Goal: Task Accomplishment & Management: Manage account settings

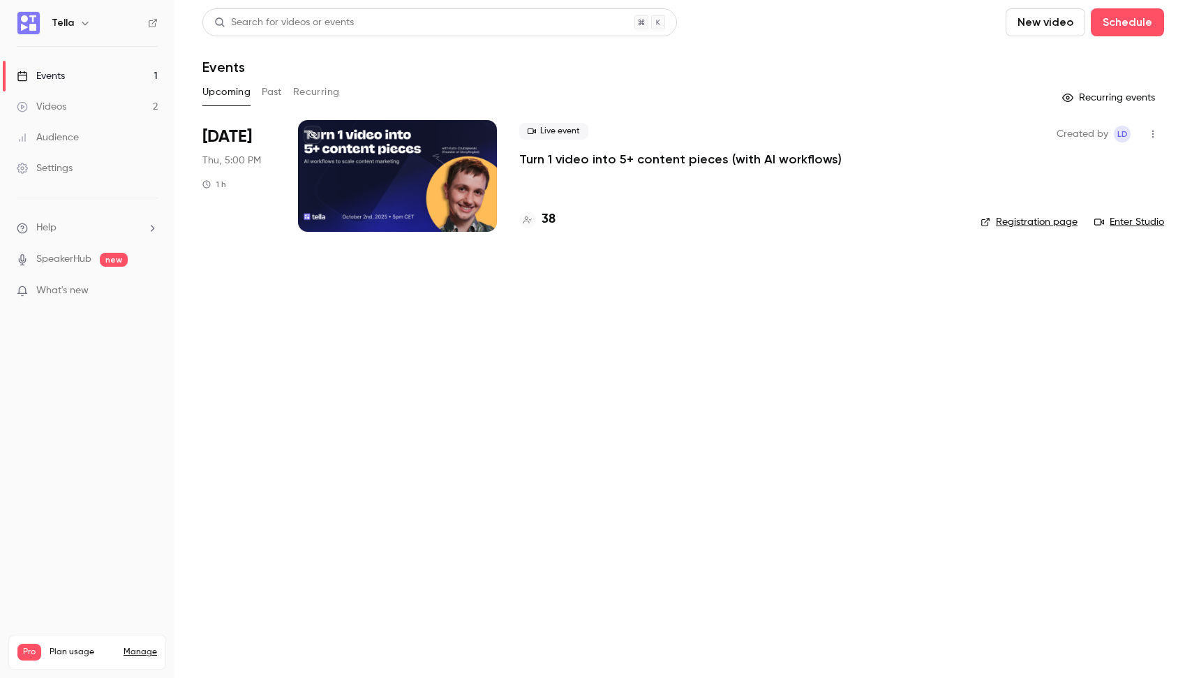
click at [561, 164] on p "Turn 1 video into 5+ content pieces (with AI workflows)" at bounding box center [680, 159] width 322 height 17
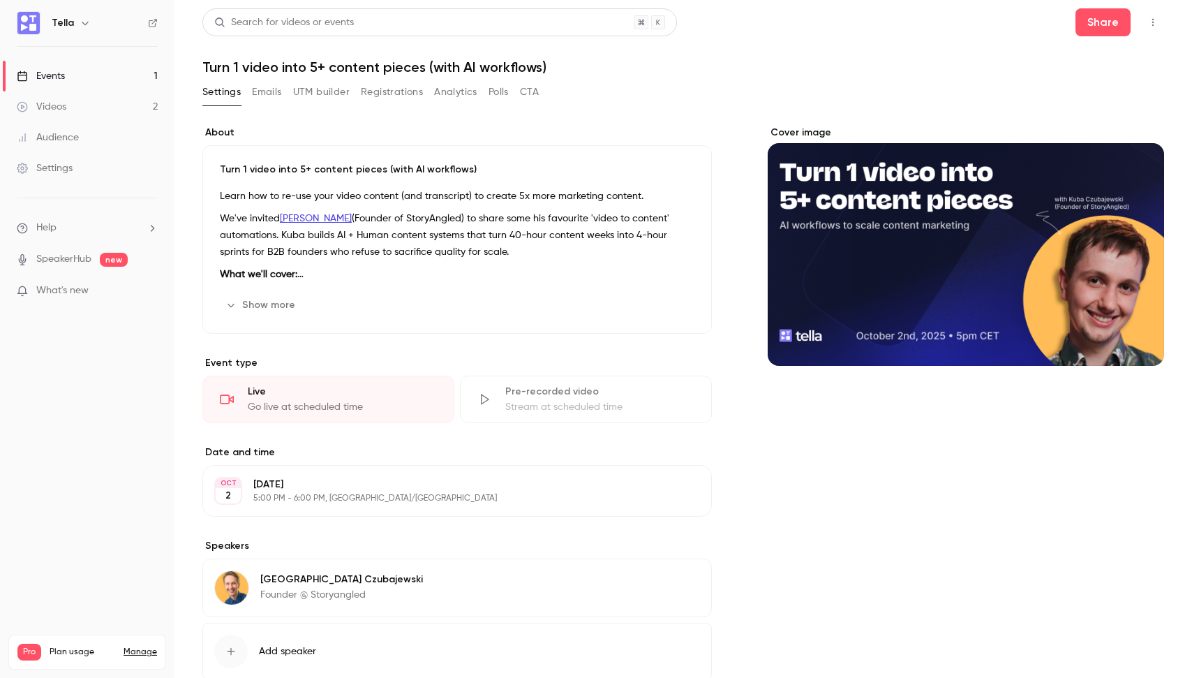
click at [1149, 27] on icon "button" at bounding box center [1152, 22] width 11 height 10
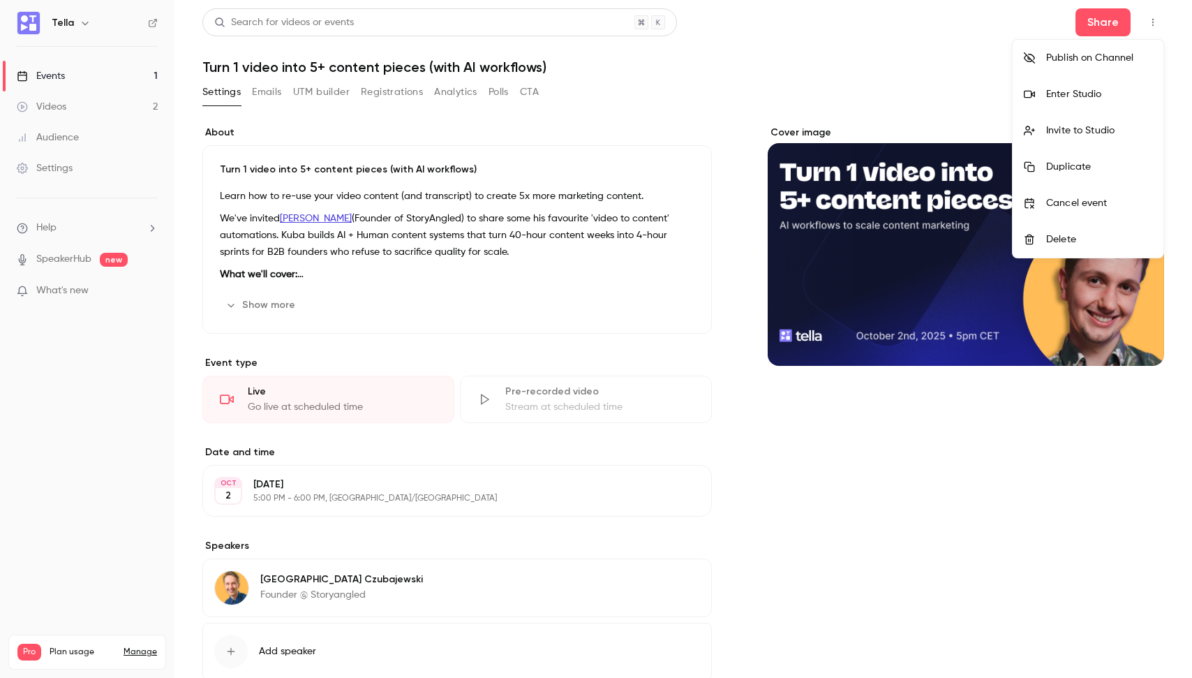
click at [1105, 80] on li "Enter Studio" at bounding box center [1087, 94] width 151 height 36
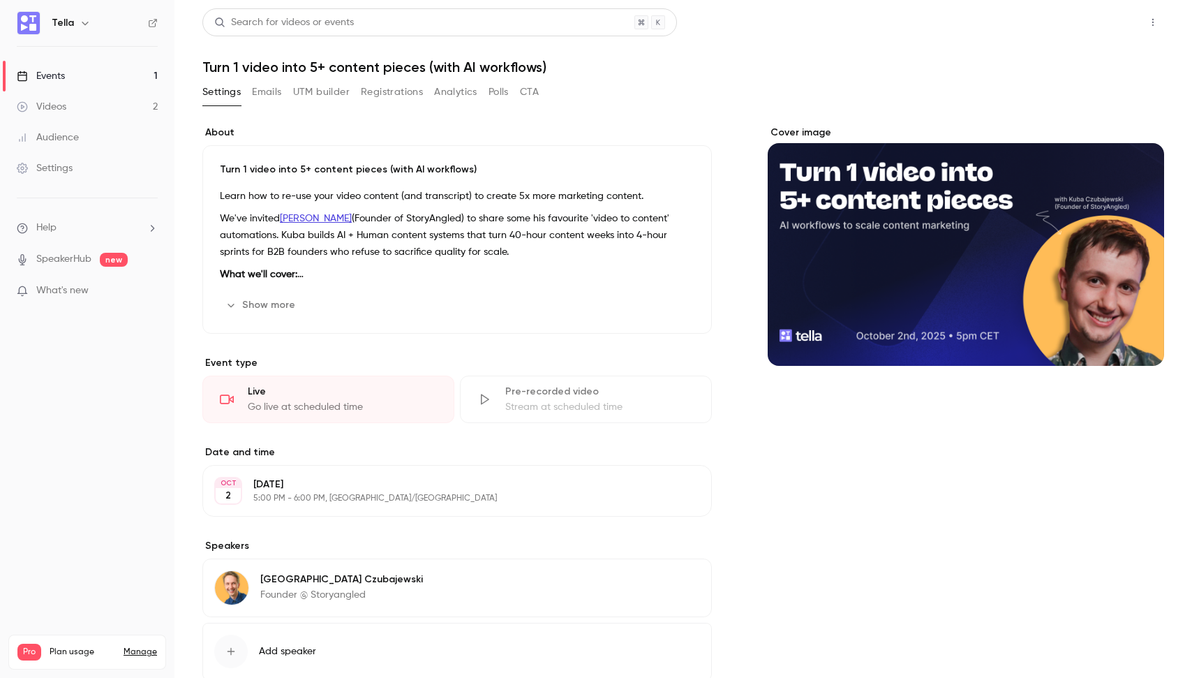
click at [1084, 24] on button "Share" at bounding box center [1102, 22] width 55 height 28
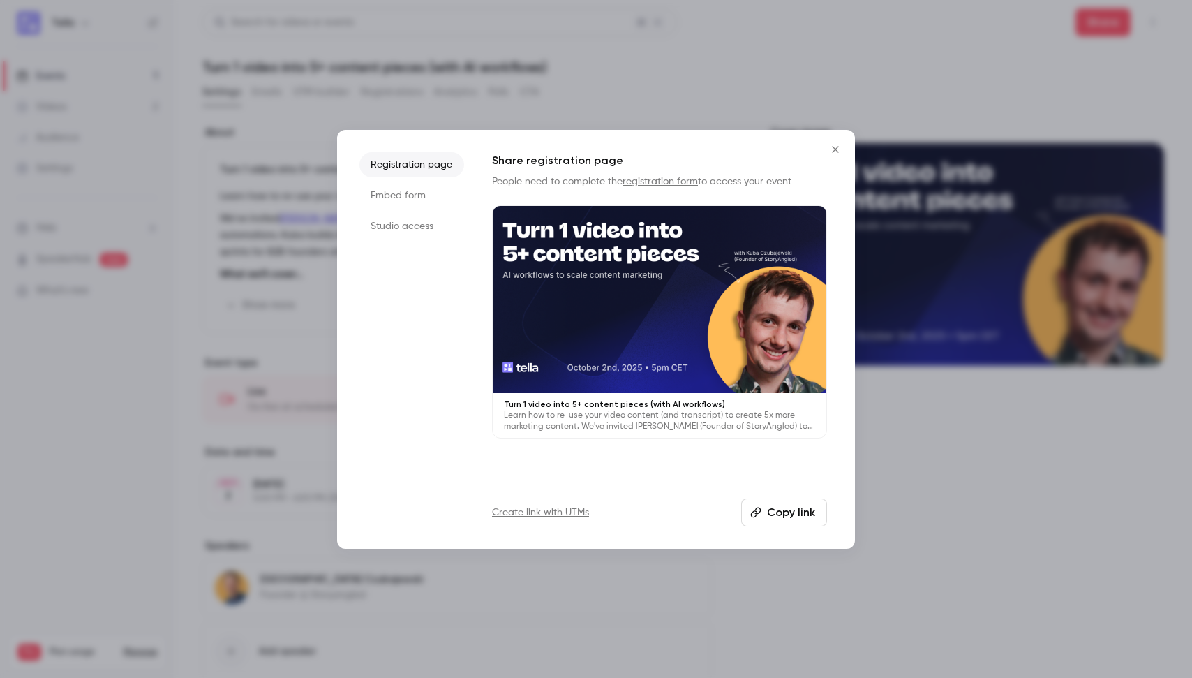
click at [430, 224] on li "Studio access" at bounding box center [411, 226] width 105 height 25
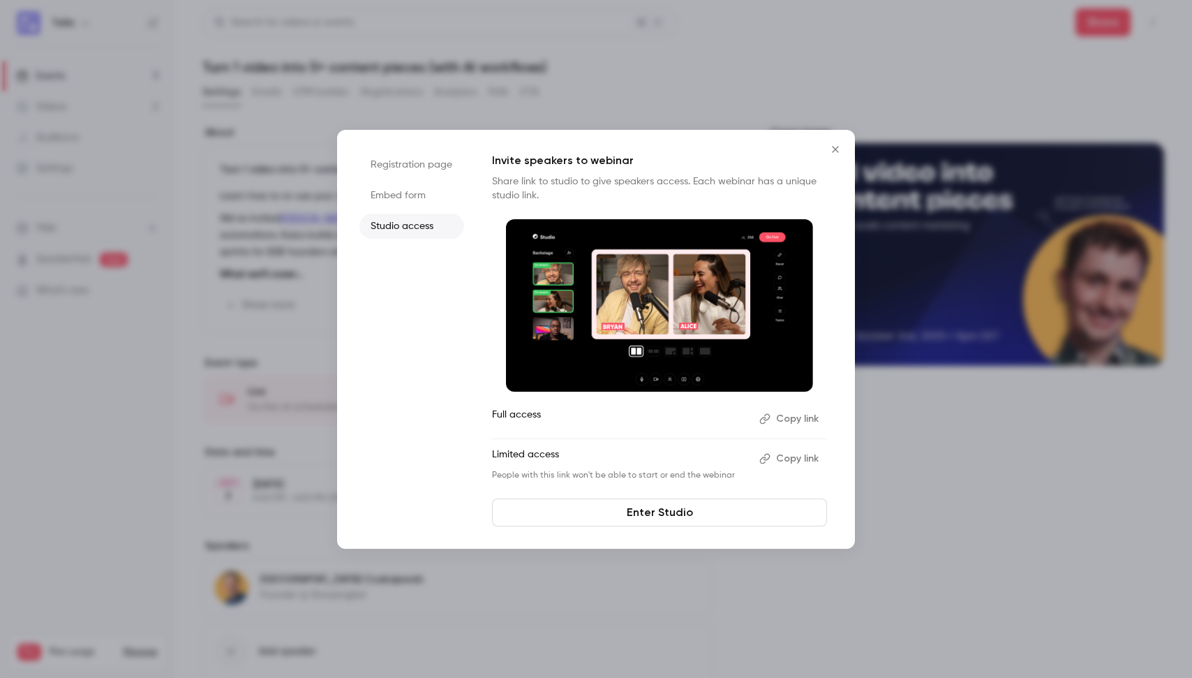
click at [795, 418] on button "Copy link" at bounding box center [790, 418] width 73 height 22
click at [942, 470] on div at bounding box center [596, 339] width 1192 height 678
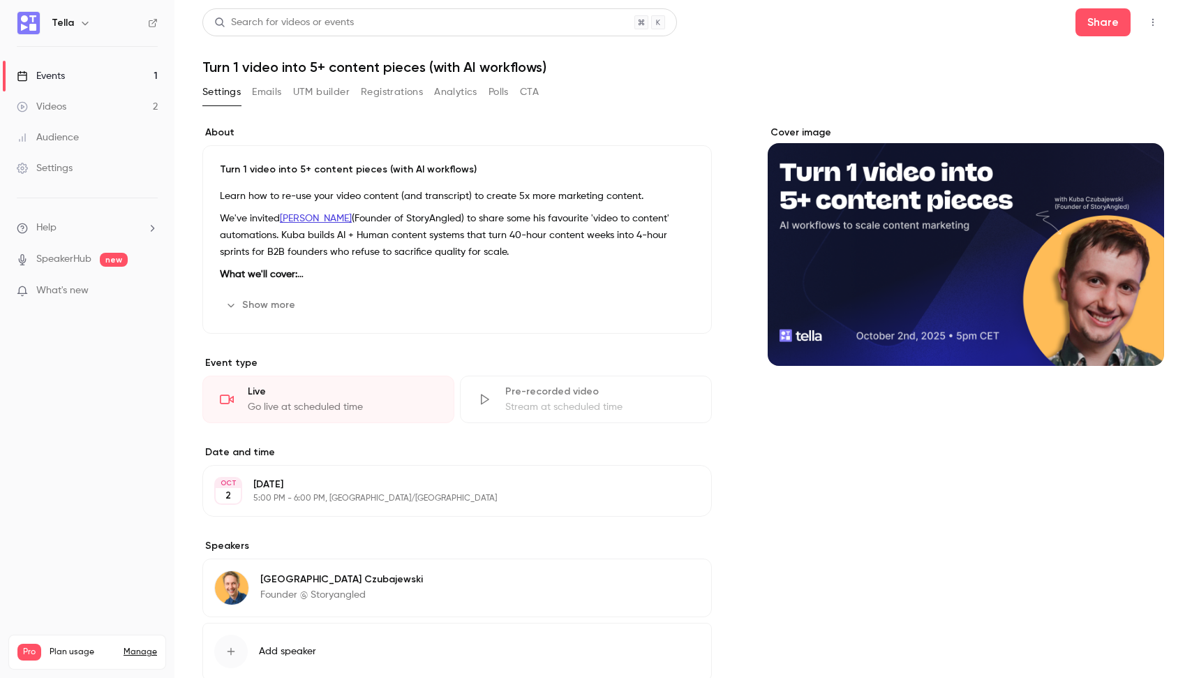
click at [417, 112] on div "About Turn 1 video into 5+ content pieces (with AI workflows) Learn how to re-u…" at bounding box center [683, 433] width 962 height 649
click at [283, 97] on div "Settings Emails UTM builder Registrations Analytics Polls CTA" at bounding box center [370, 92] width 336 height 22
click at [275, 97] on button "Emails" at bounding box center [266, 92] width 29 height 22
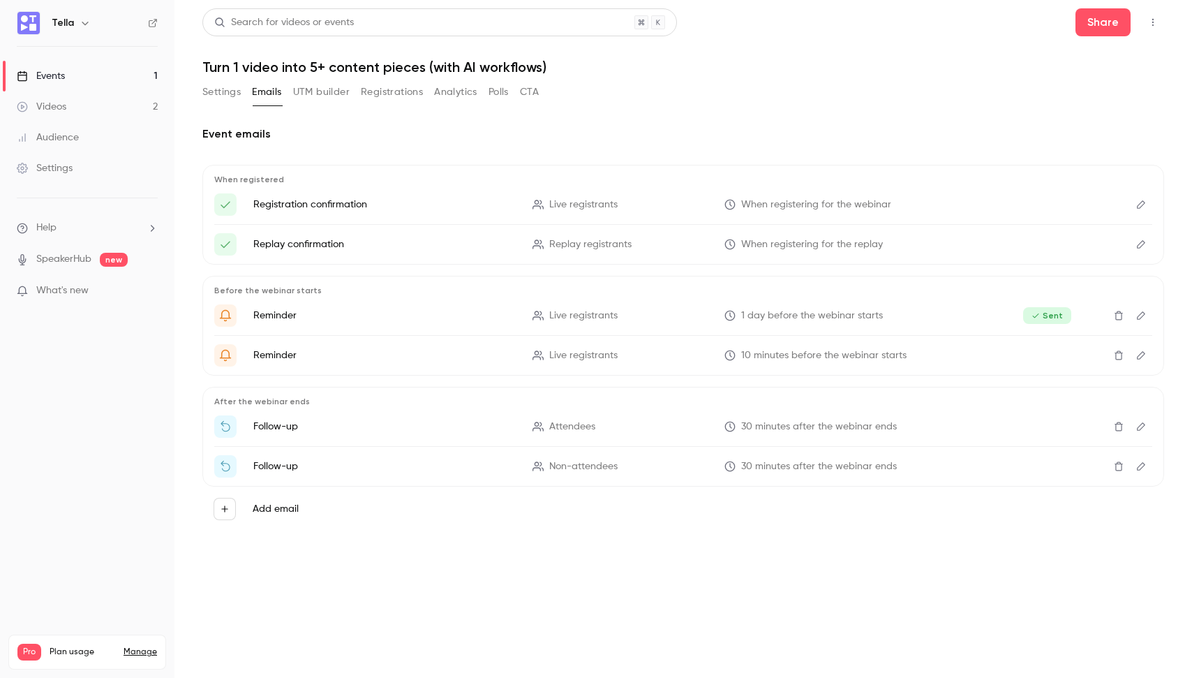
click at [551, 532] on div "Event emails When registered Registration confirmation Live registrants When re…" at bounding box center [683, 334] width 962 height 450
click at [791, 131] on h2 "Event emails" at bounding box center [683, 134] width 962 height 17
click at [867, 88] on div "Settings Emails UTM builder Registrations Analytics Polls CTA" at bounding box center [683, 95] width 962 height 28
click at [740, 595] on main "Search for videos or events Share Turn 1 video into 5+ content pieces (with AI …" at bounding box center [682, 339] width 1017 height 678
click at [225, 88] on button "Settings" at bounding box center [221, 92] width 38 height 22
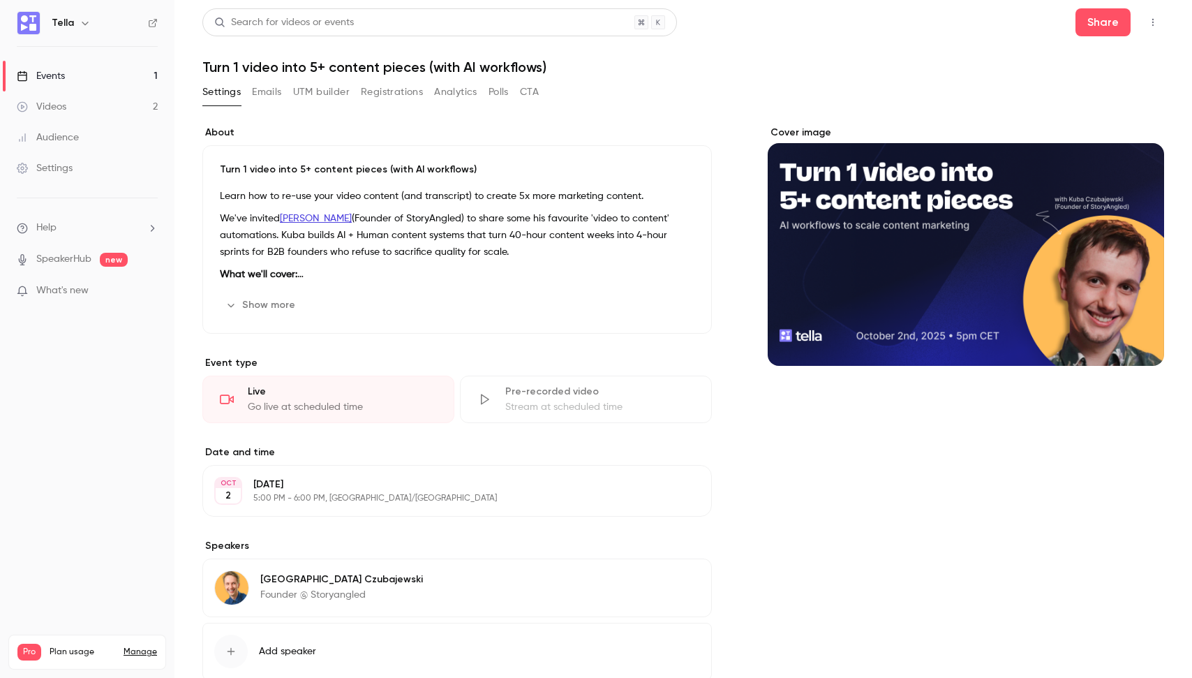
click at [659, 493] on icon "button" at bounding box center [660, 490] width 11 height 11
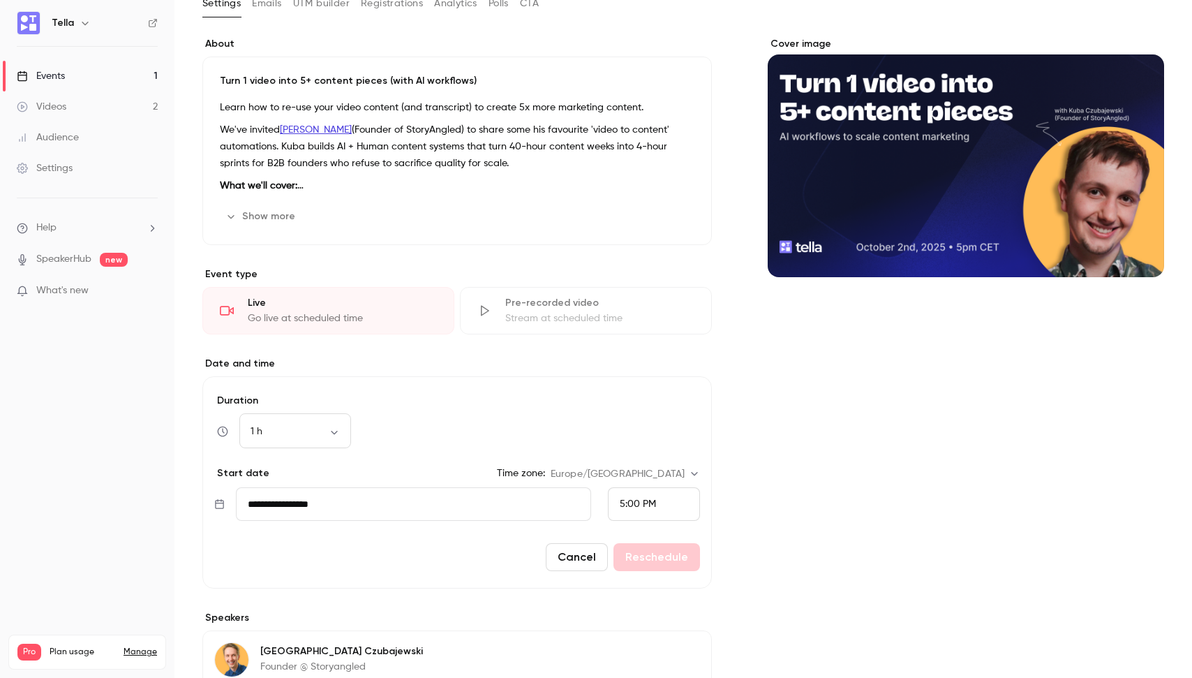
scroll to position [89, 0]
click at [669, 514] on div "5:00 PM" at bounding box center [654, 502] width 92 height 33
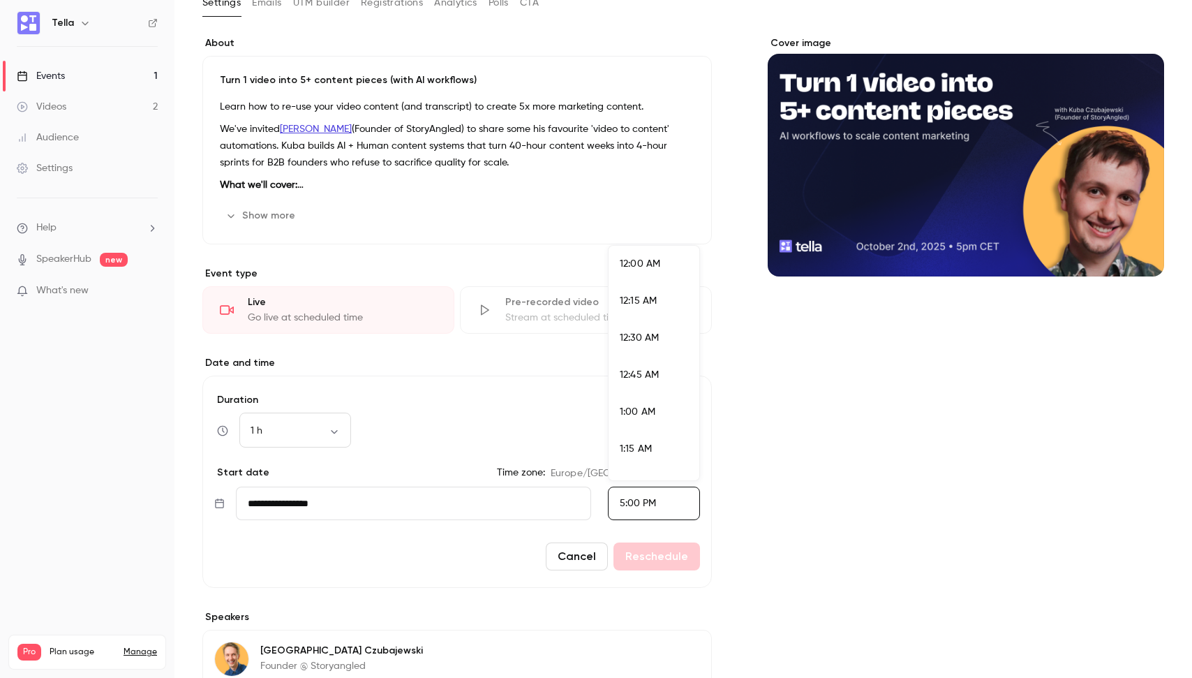
scroll to position [2416, 0]
click at [783, 424] on div at bounding box center [596, 339] width 1192 height 678
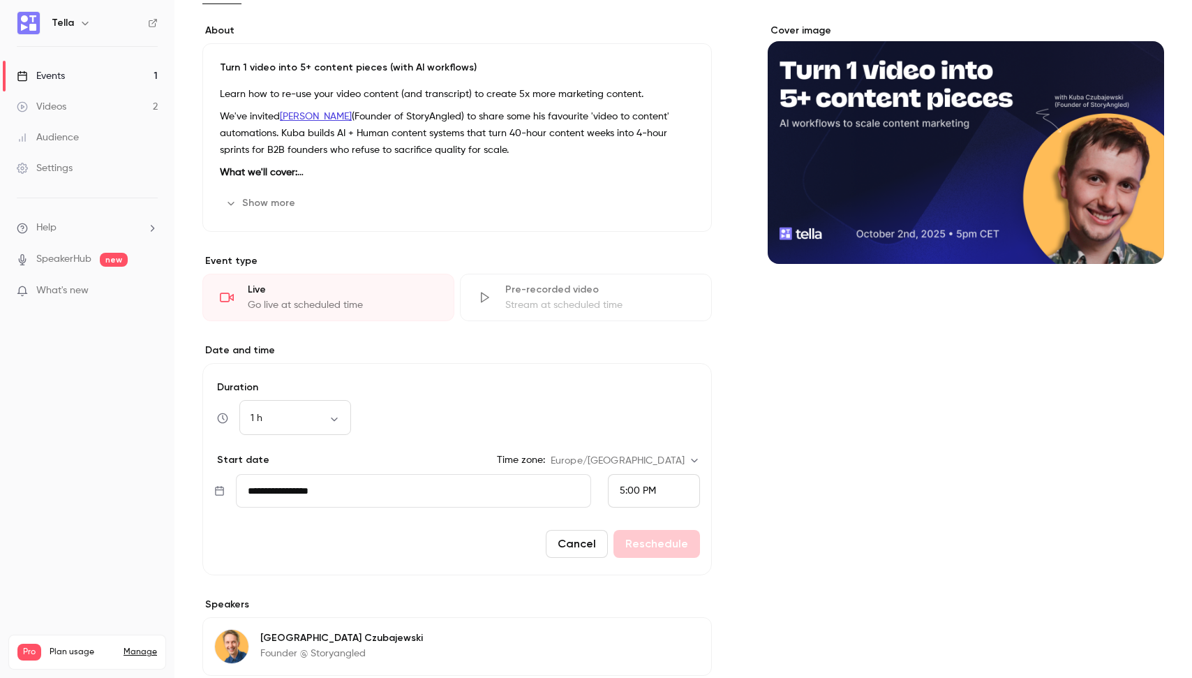
scroll to position [105, 0]
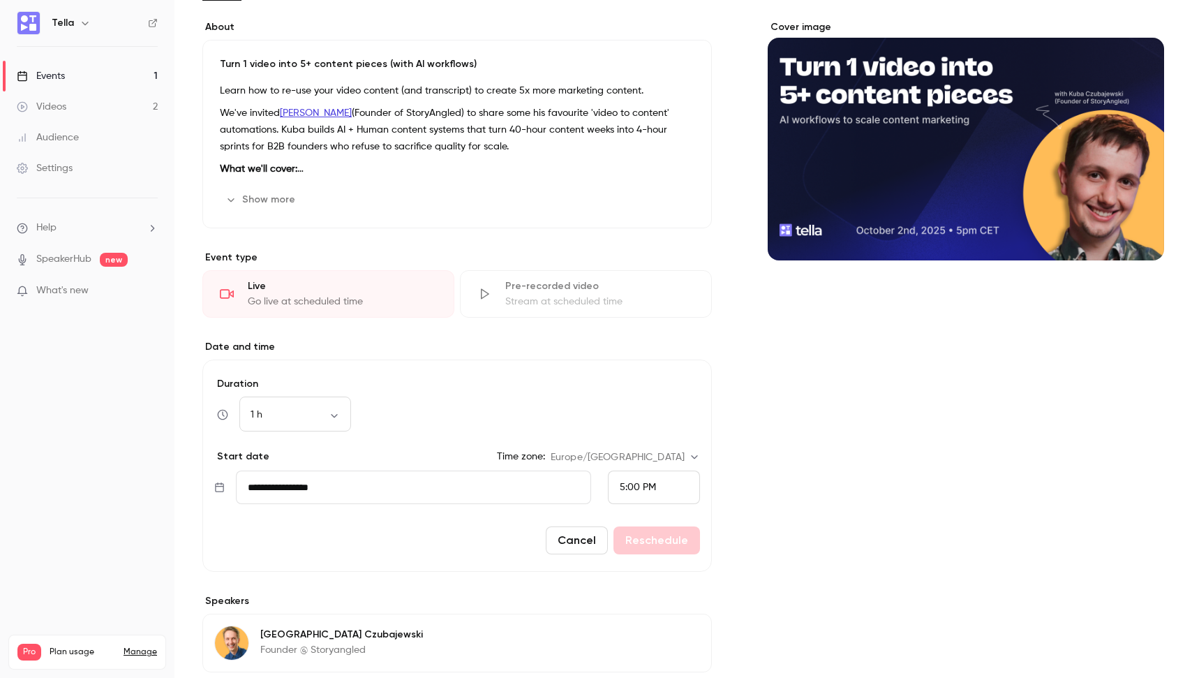
click at [618, 374] on form "**********" at bounding box center [456, 465] width 509 height 212
click at [609, 365] on form "**********" at bounding box center [456, 465] width 509 height 212
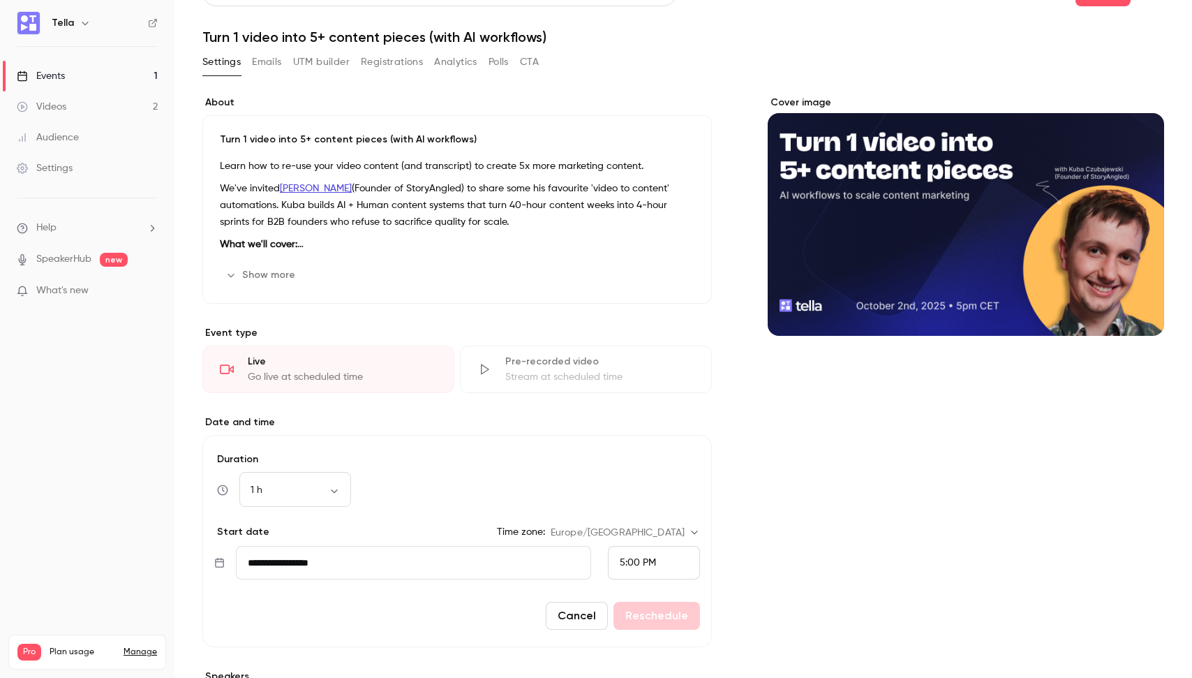
scroll to position [0, 0]
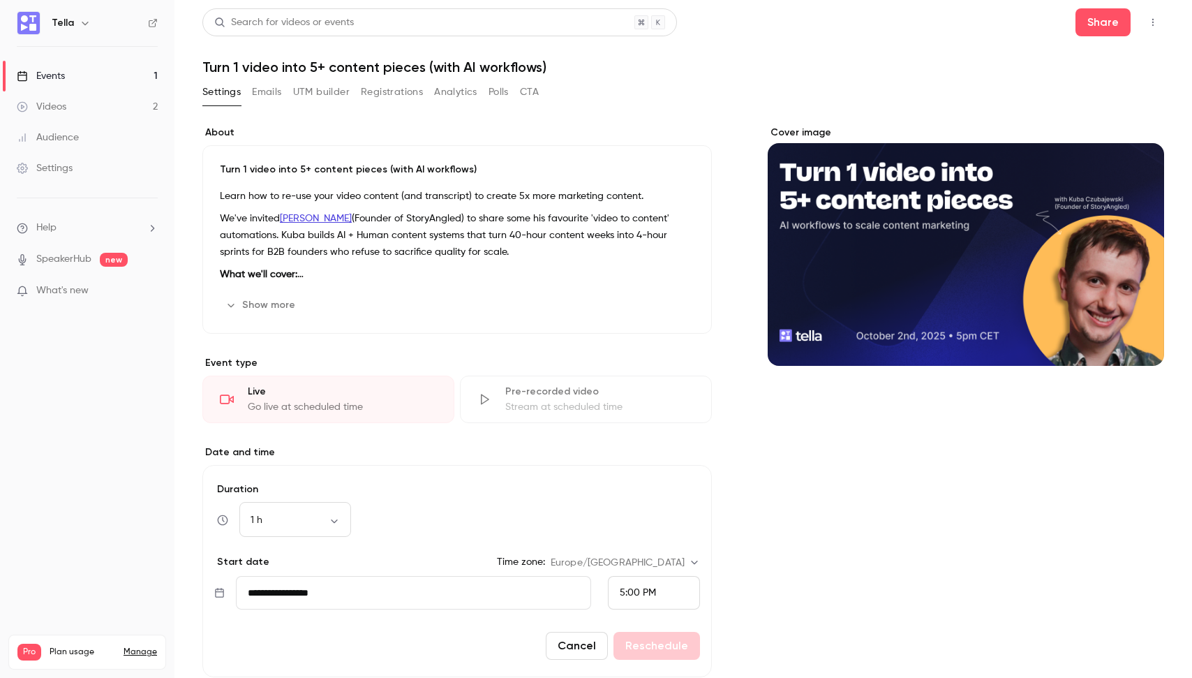
click at [274, 91] on button "Emails" at bounding box center [266, 92] width 29 height 22
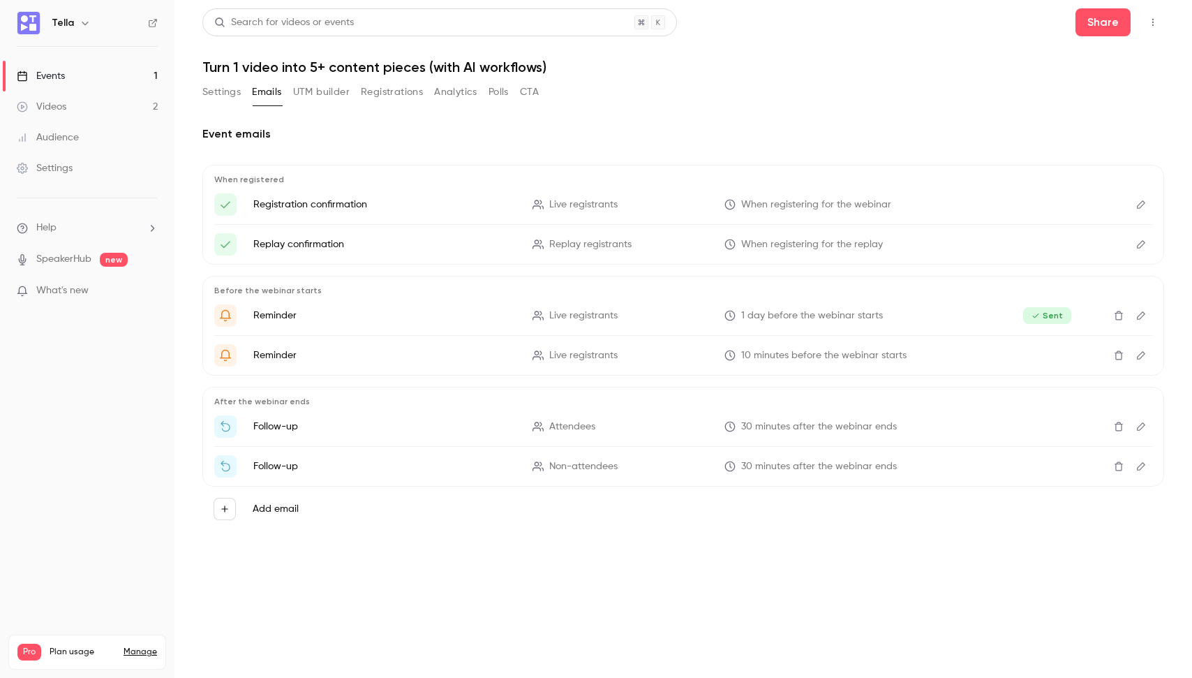
click at [1133, 357] on button "Edit" at bounding box center [1141, 355] width 22 height 22
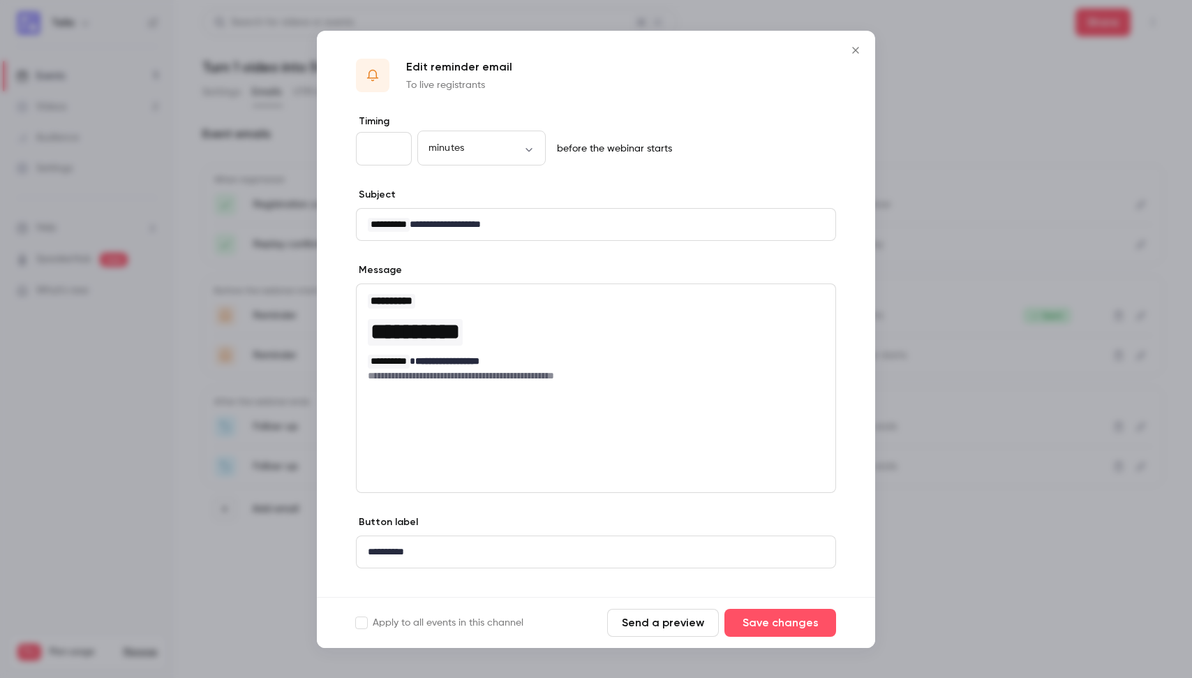
click at [269, 193] on div at bounding box center [596, 339] width 1192 height 678
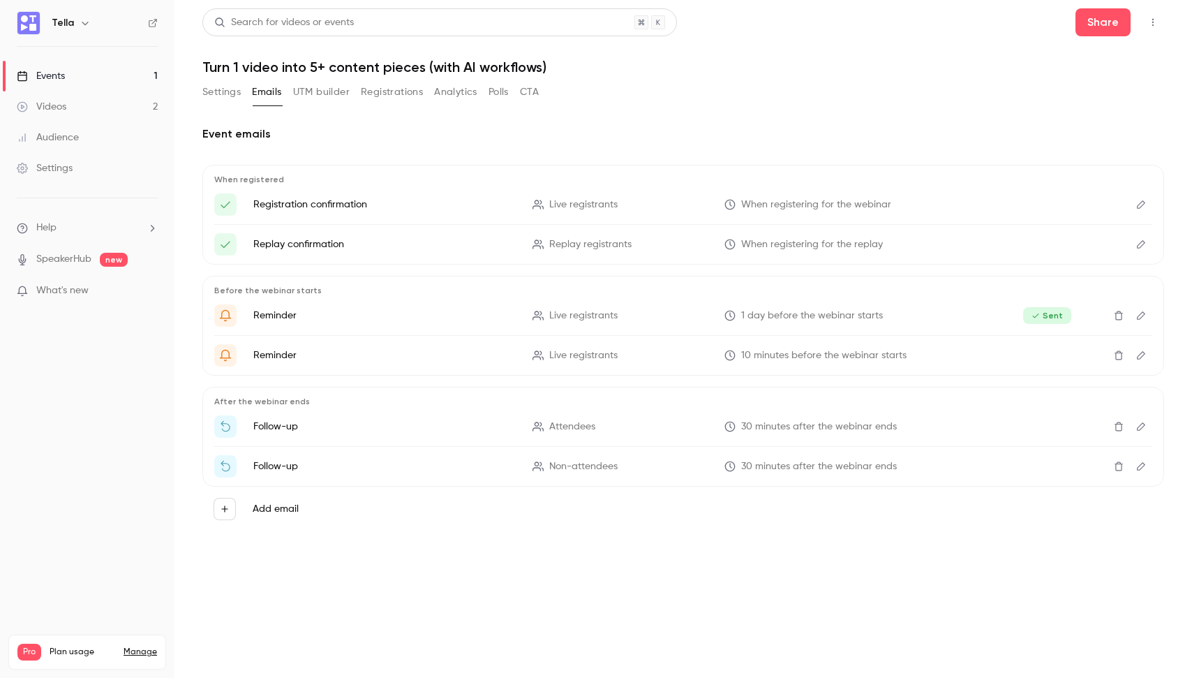
click at [233, 92] on button "Settings" at bounding box center [221, 92] width 38 height 22
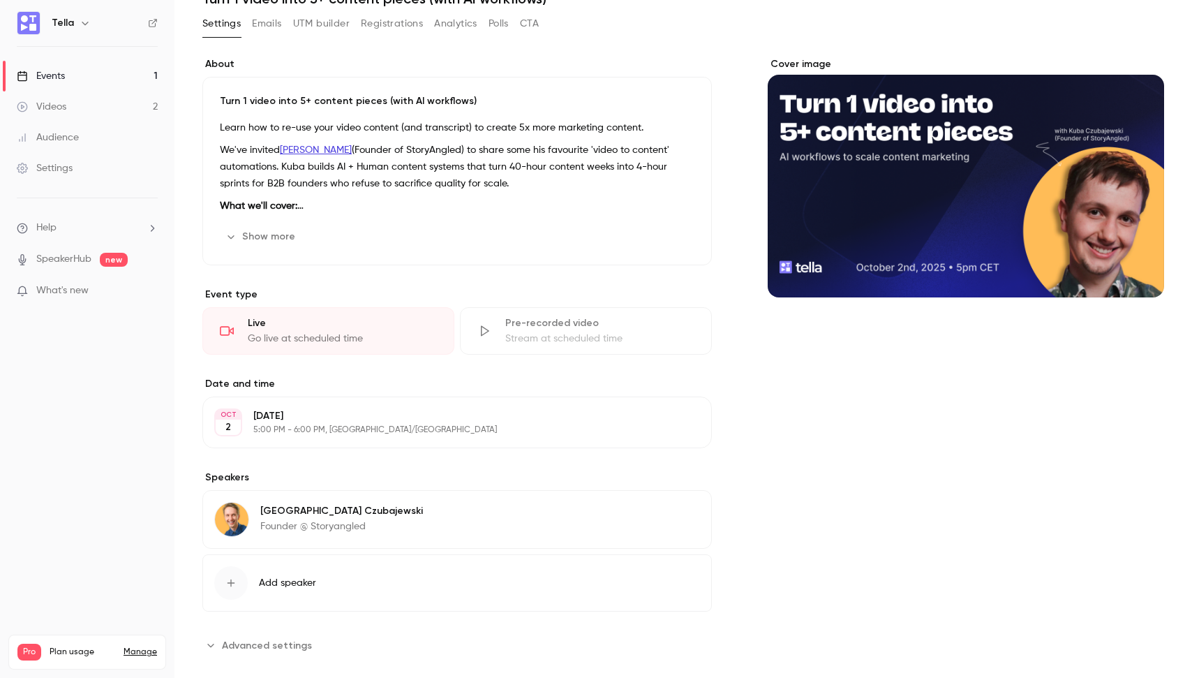
scroll to position [69, 0]
click at [845, 429] on div "Cover image" at bounding box center [966, 356] width 396 height 599
click at [682, 430] on button "Edit" at bounding box center [674, 421] width 51 height 22
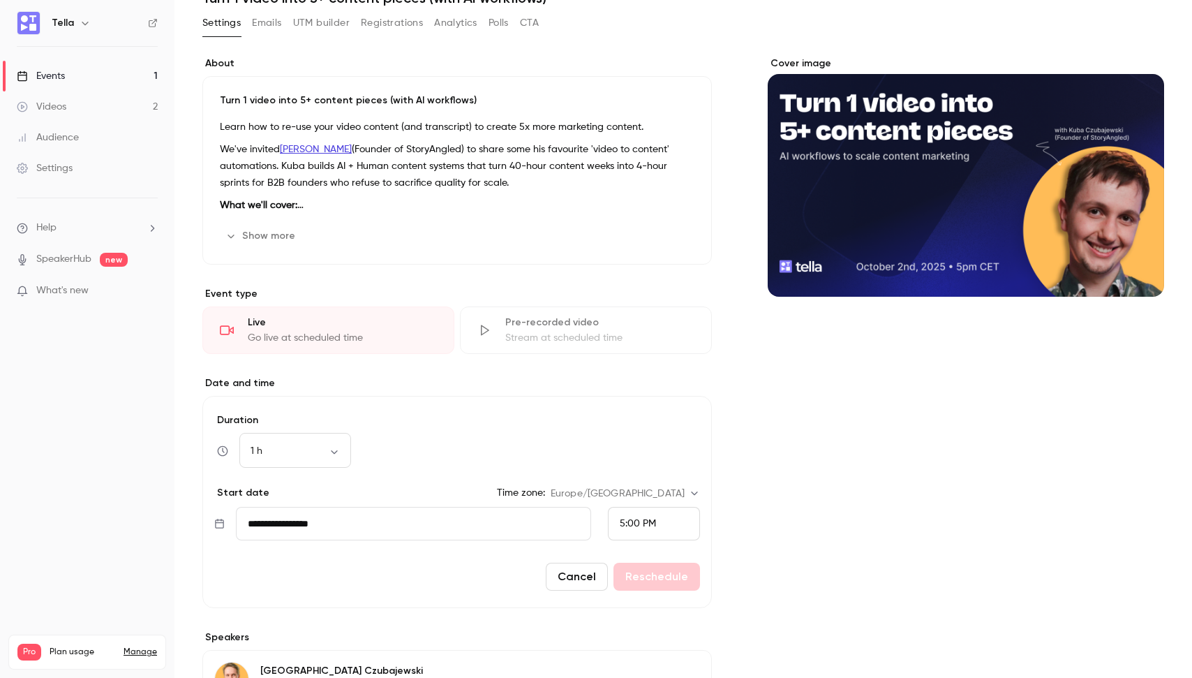
click at [729, 430] on div "About Turn 1 video into 5+ content pieces (with AI workflows) Learn how to re-u…" at bounding box center [683, 436] width 962 height 759
click at [871, 558] on div "Cover image" at bounding box center [966, 436] width 396 height 759
click at [526, 430] on div "Duration 1 h ** ​" at bounding box center [457, 440] width 486 height 54
click at [785, 456] on div "Cover image" at bounding box center [966, 436] width 396 height 759
click at [447, 282] on div "About Turn 1 video into 5+ content pieces (with AI workflows) Learn how to re-u…" at bounding box center [456, 436] width 509 height 759
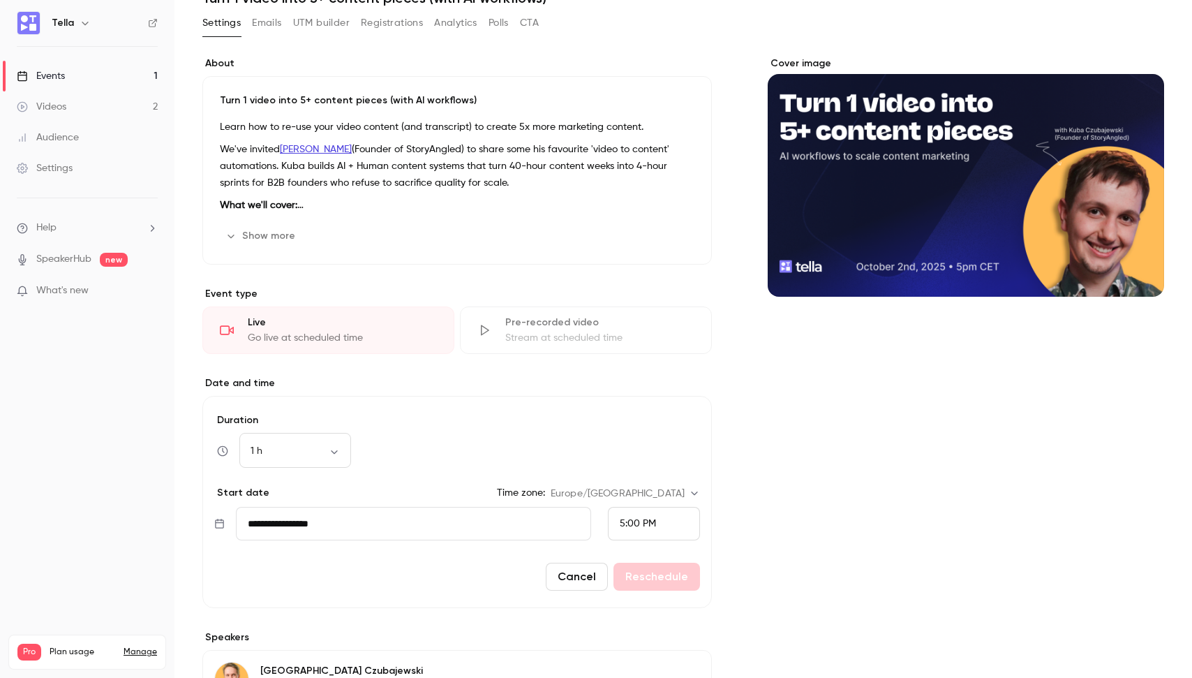
click at [736, 554] on div "About Turn 1 video into 5+ content pieces (with AI workflows) Learn how to re-u…" at bounding box center [683, 436] width 962 height 759
click at [655, 453] on div "1 h ** ​" at bounding box center [457, 450] width 486 height 33
click at [586, 313] on div "Pre-recorded video Stream at scheduled time" at bounding box center [586, 329] width 252 height 47
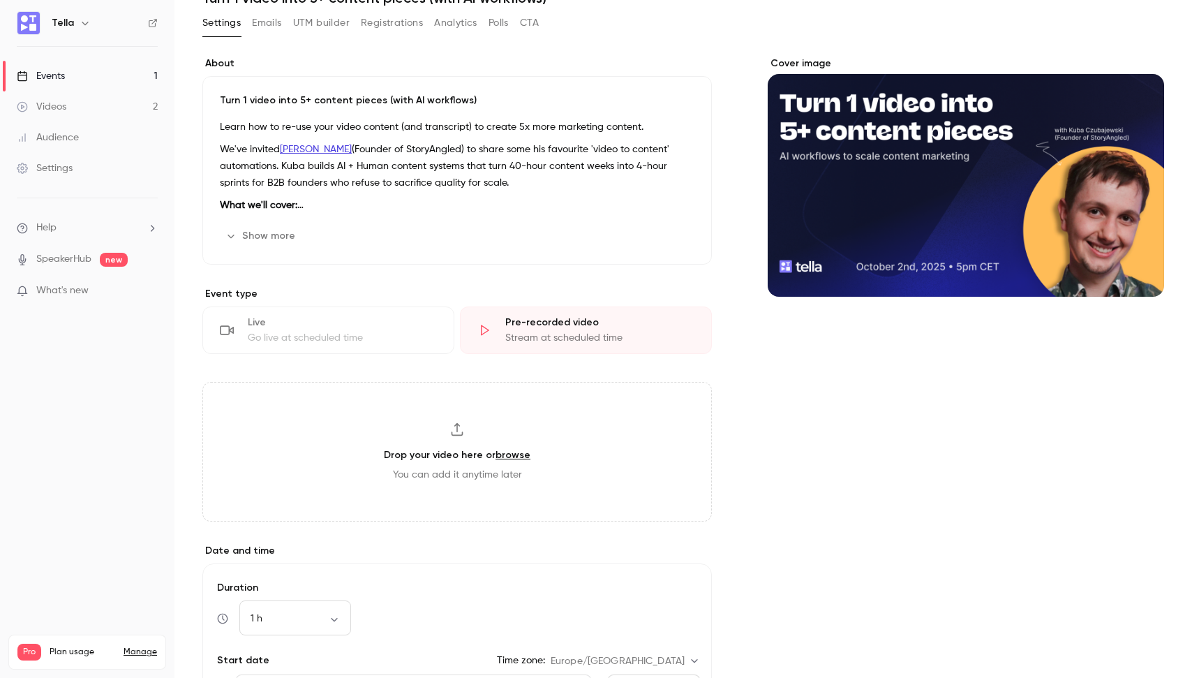
click at [405, 319] on div "Live" at bounding box center [342, 322] width 189 height 14
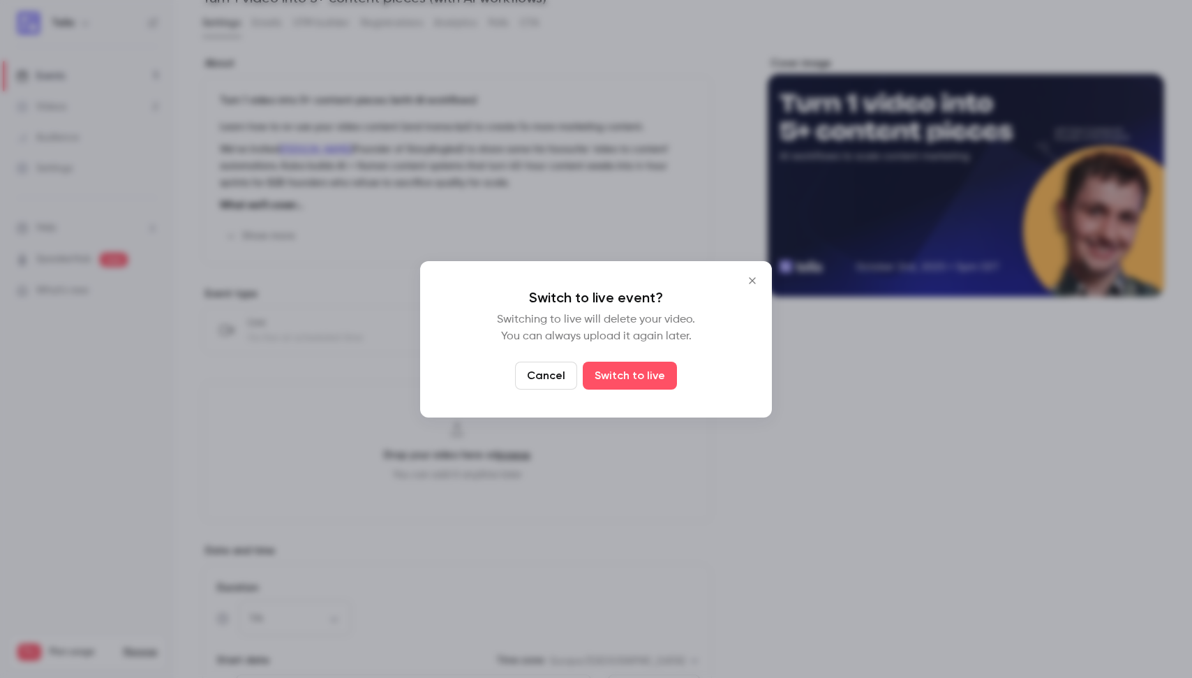
click at [528, 375] on button "Cancel" at bounding box center [546, 375] width 62 height 28
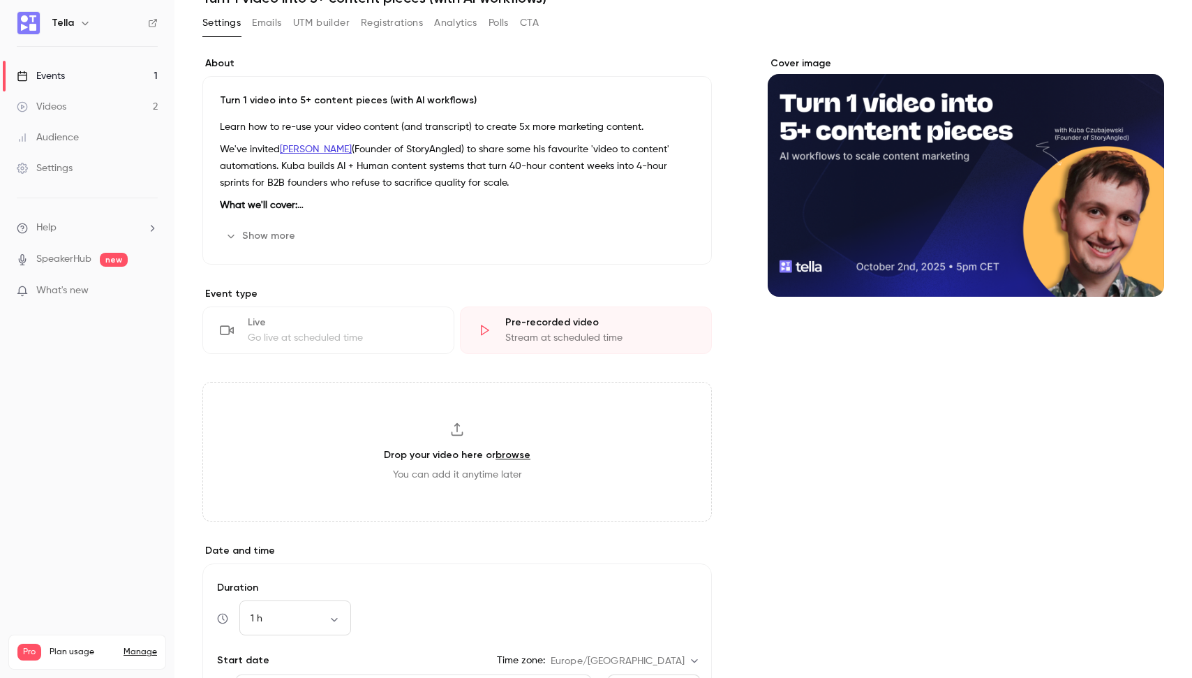
click at [360, 326] on div "Live" at bounding box center [342, 322] width 189 height 14
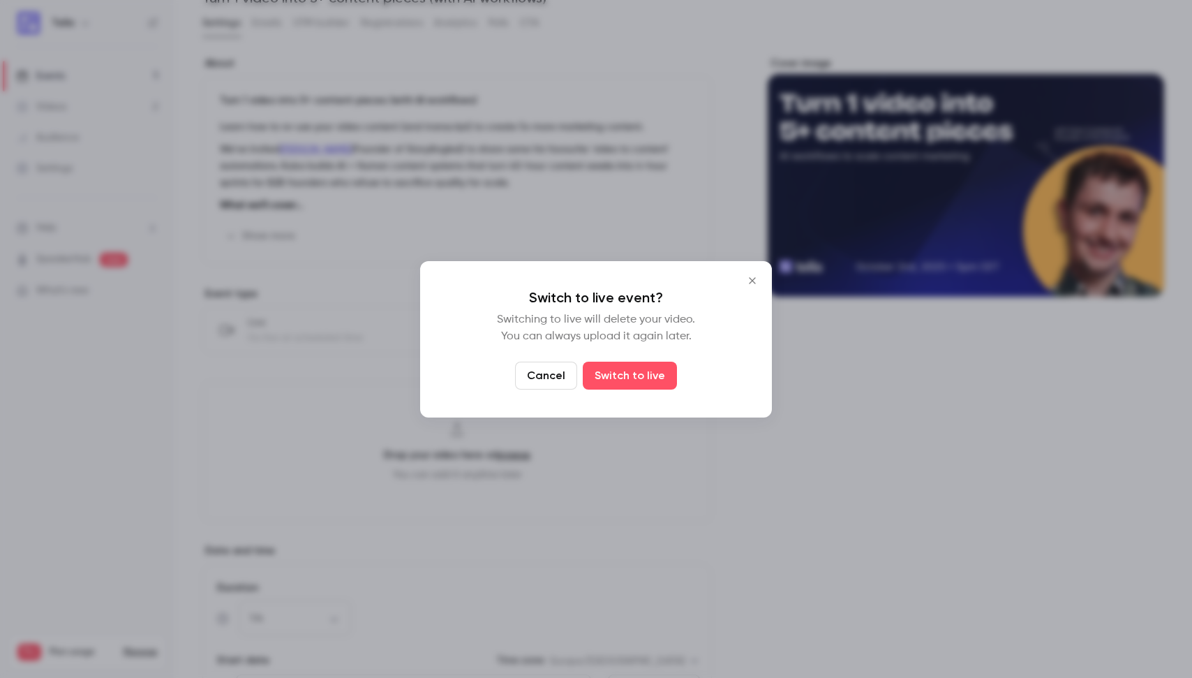
click at [747, 281] on icon "Close" at bounding box center [752, 280] width 17 height 11
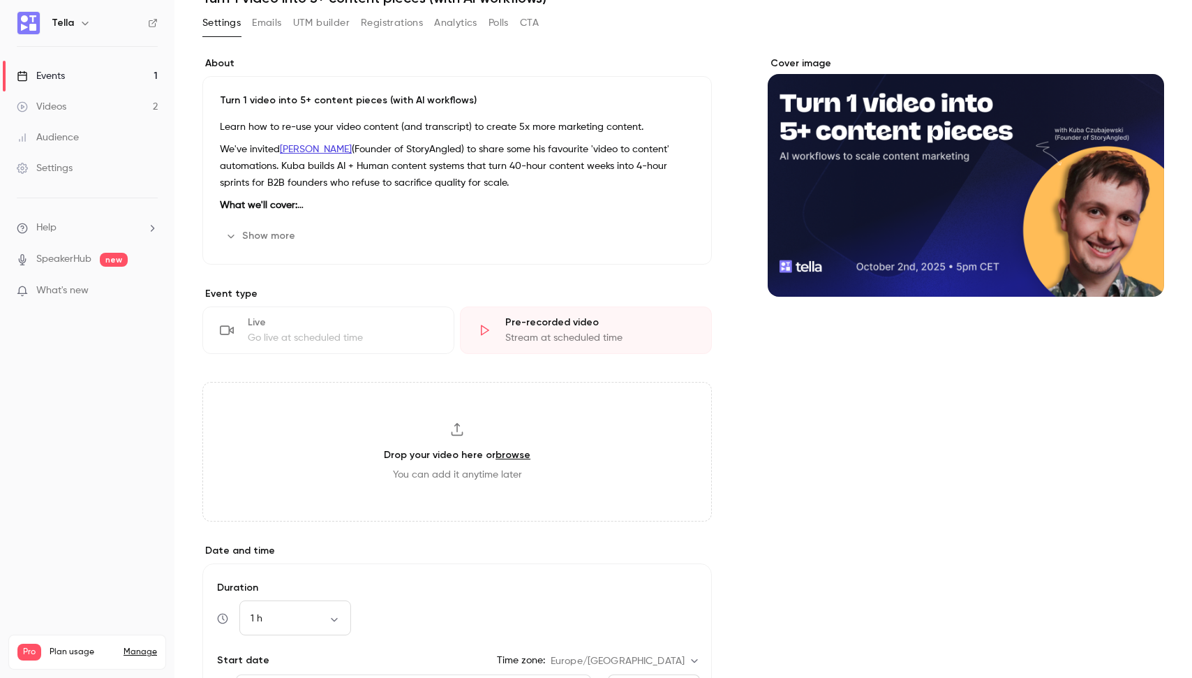
scroll to position [0, 0]
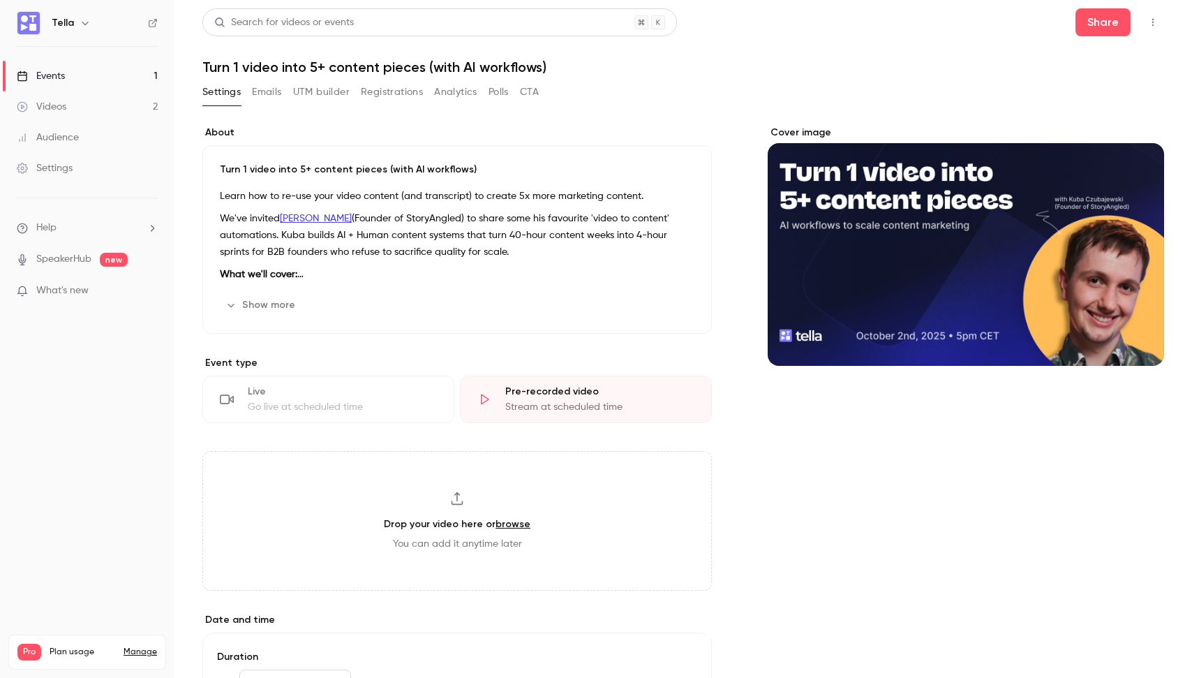
click at [1155, 20] on icon "button" at bounding box center [1152, 22] width 11 height 10
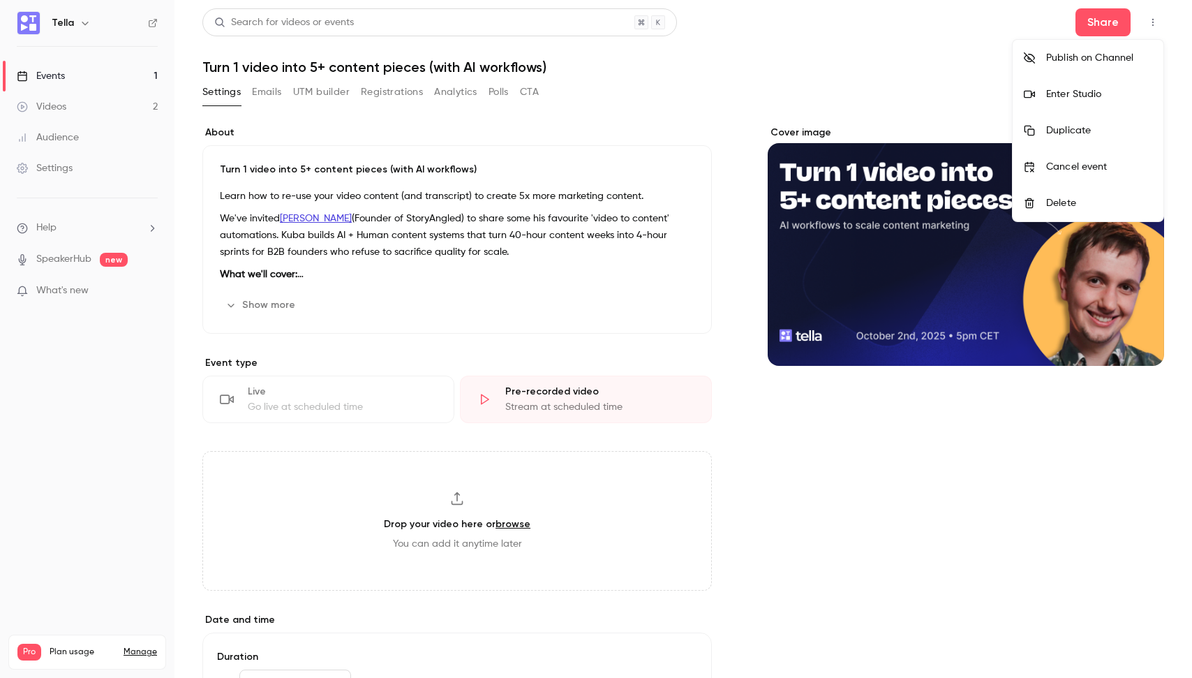
click at [1105, 91] on div "Enter Studio" at bounding box center [1099, 94] width 106 height 14
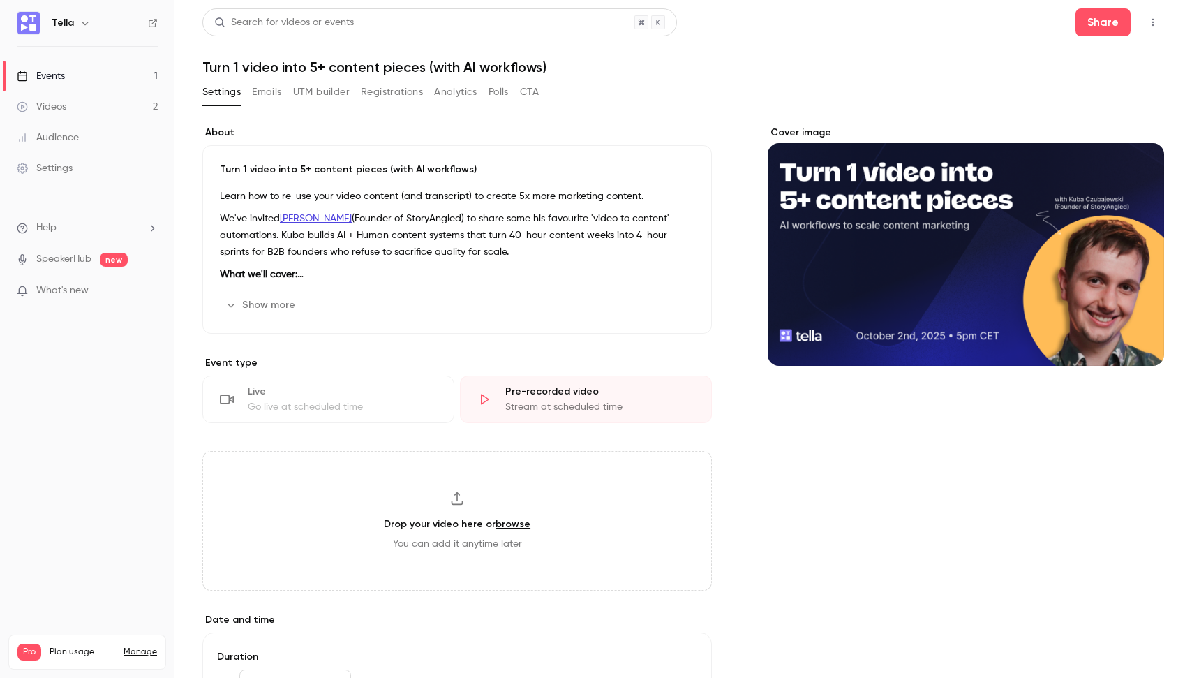
click at [1147, 13] on button "button" at bounding box center [1153, 22] width 22 height 22
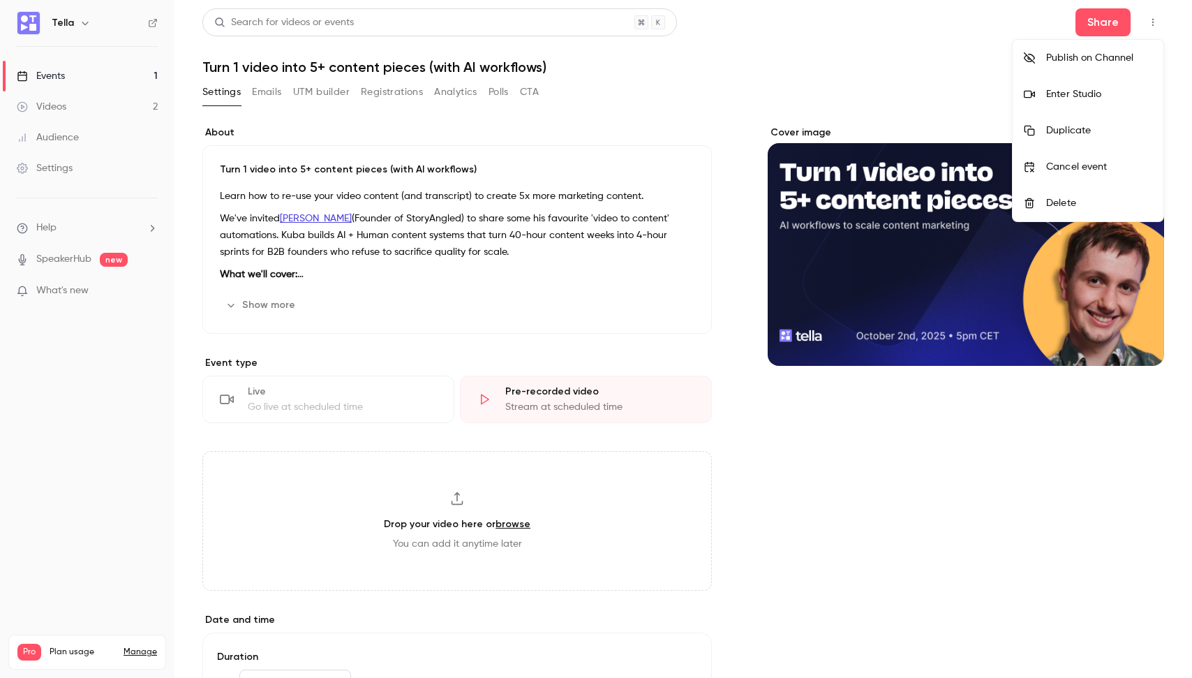
click at [1097, 87] on div "Enter Studio" at bounding box center [1099, 94] width 106 height 14
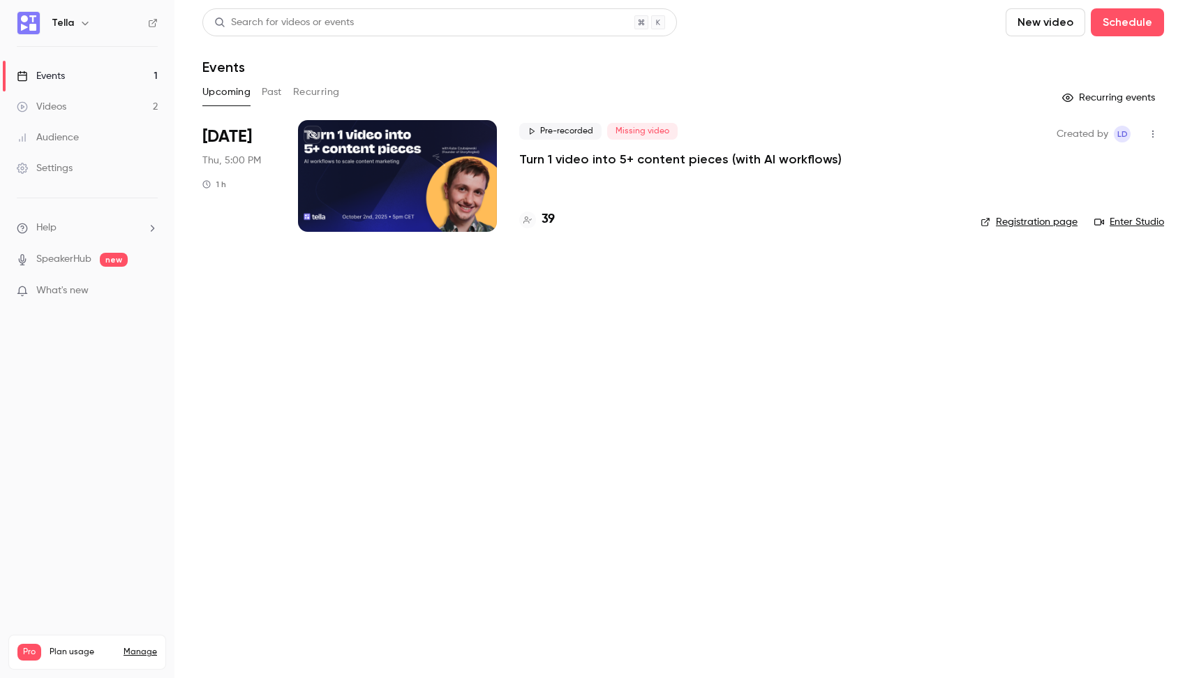
click at [618, 163] on p "Turn 1 video into 5+ content pieces (with AI workflows)" at bounding box center [680, 159] width 322 height 17
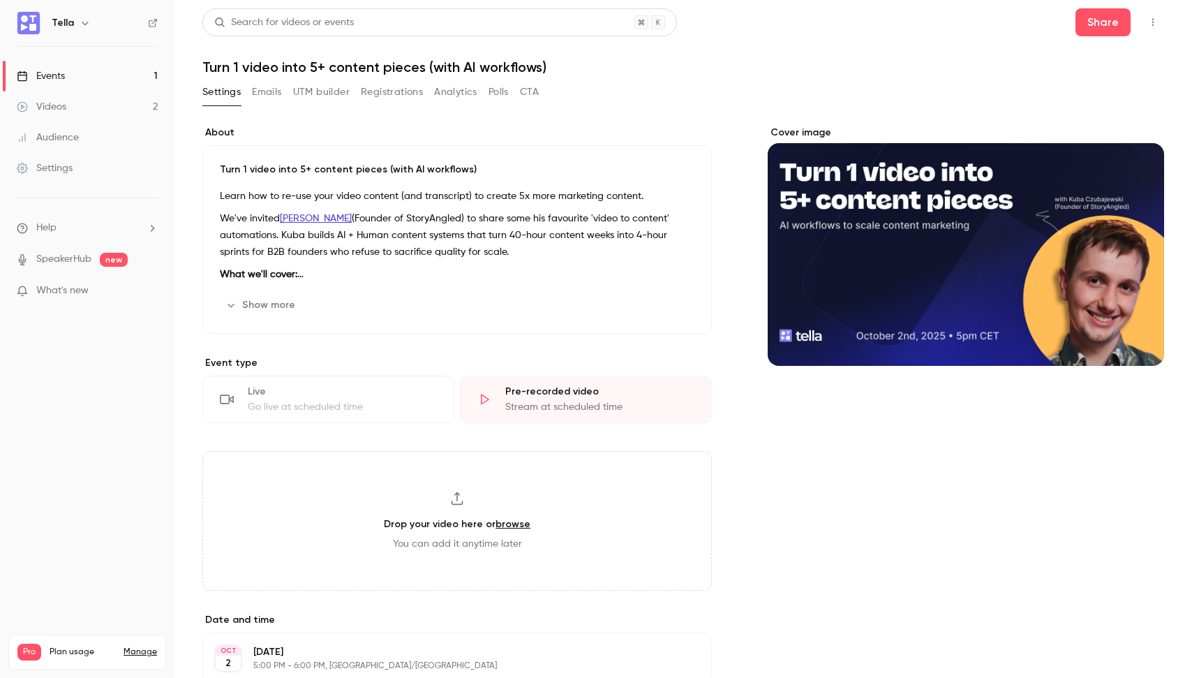
click at [1162, 21] on button "button" at bounding box center [1153, 22] width 22 height 22
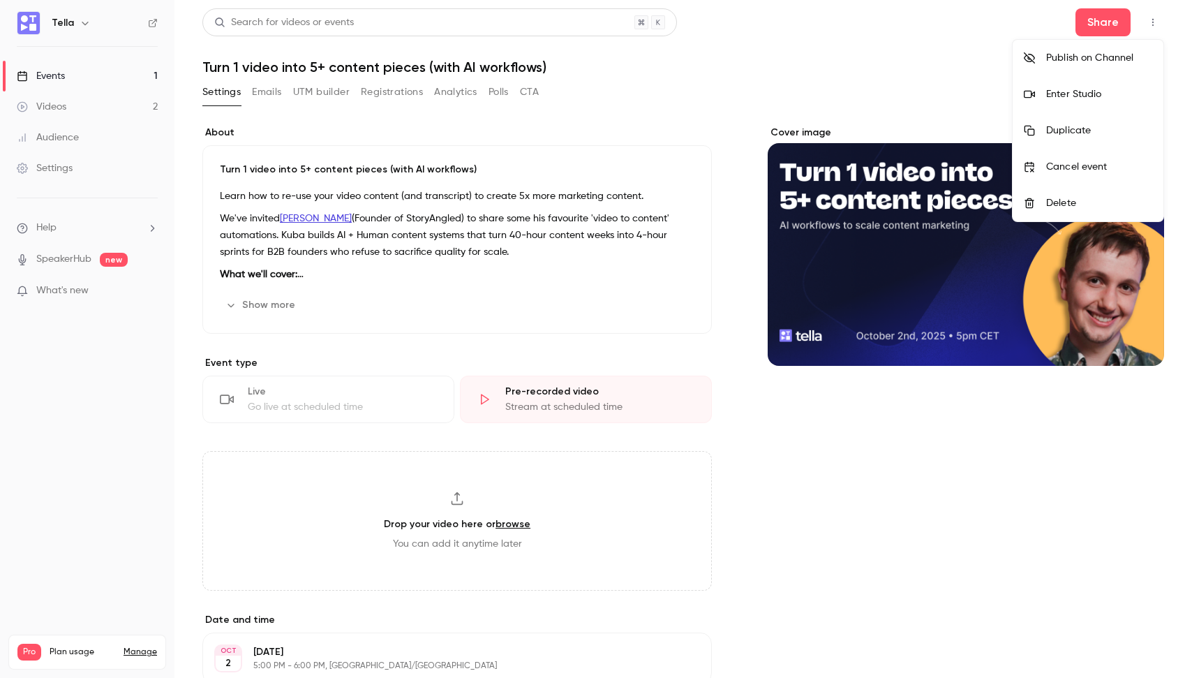
click at [1120, 84] on li "Enter Studio" at bounding box center [1087, 94] width 151 height 36
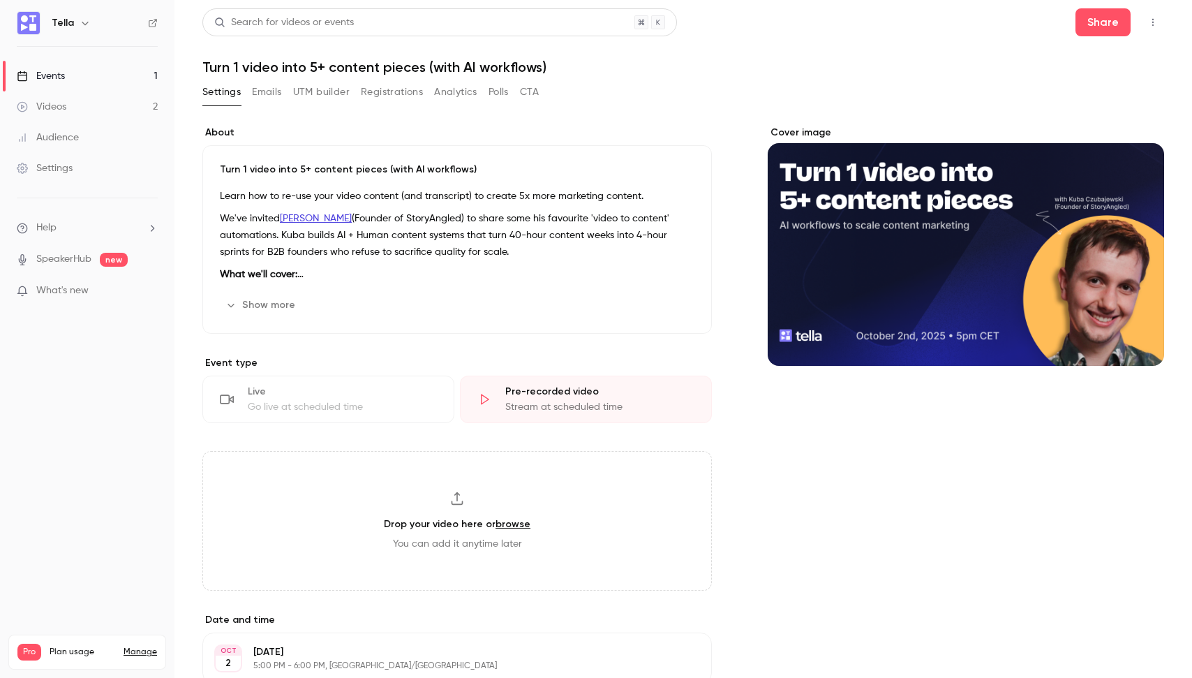
click at [486, 234] on p "We've invited Kuba Czubajewski (Founder of StoryAngled) to share some his favou…" at bounding box center [457, 235] width 474 height 50
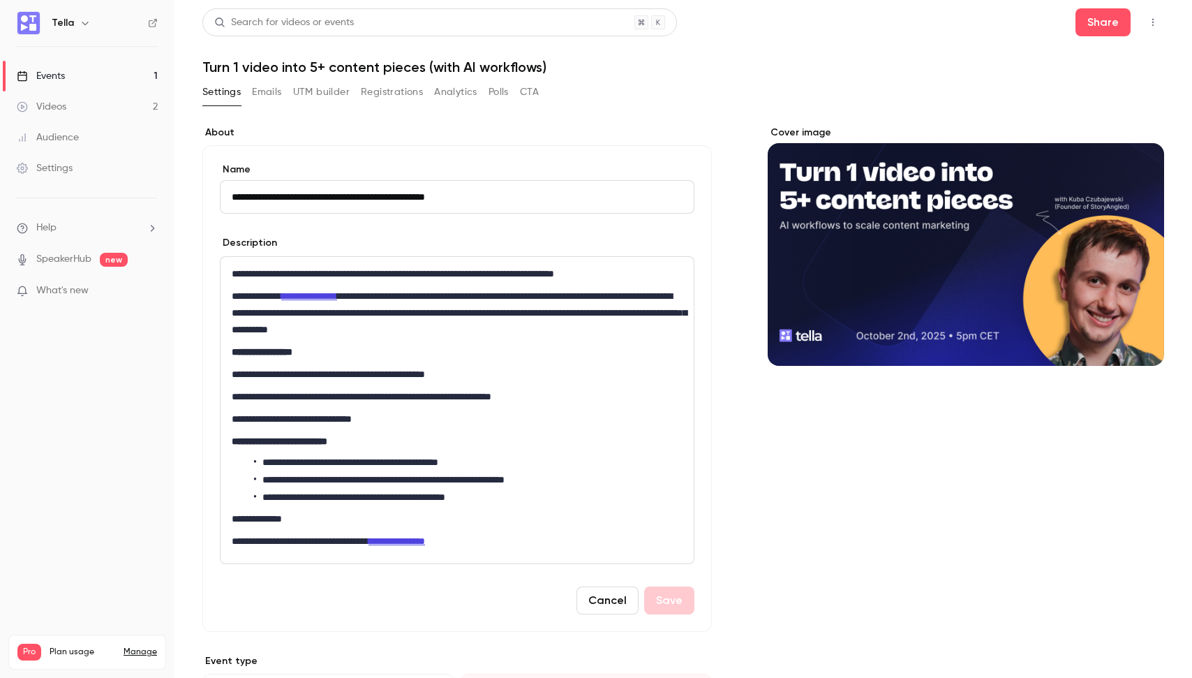
click at [763, 103] on div "Settings Emails UTM builder Registrations Analytics Polls CTA" at bounding box center [683, 95] width 962 height 28
click at [618, 600] on button "Cancel" at bounding box center [607, 600] width 62 height 28
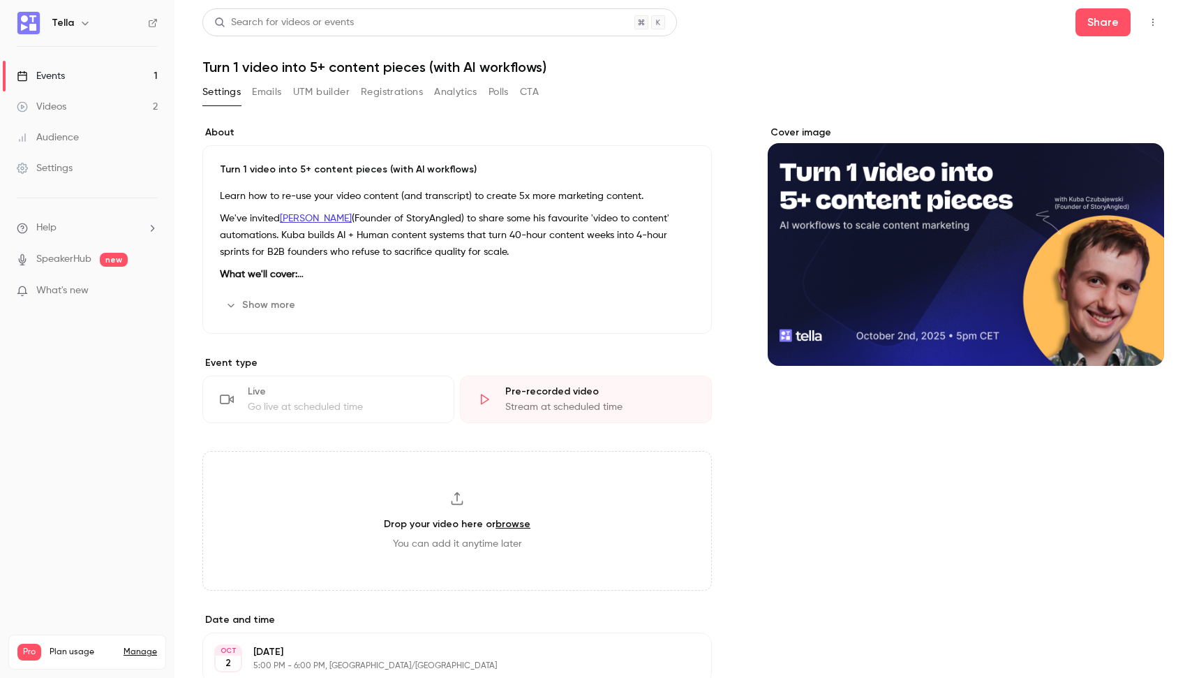
click at [760, 59] on h1 "Turn 1 video into 5+ content pieces (with AI workflows)" at bounding box center [683, 67] width 962 height 17
click at [416, 420] on div "Live Go live at scheduled time" at bounding box center [328, 398] width 252 height 47
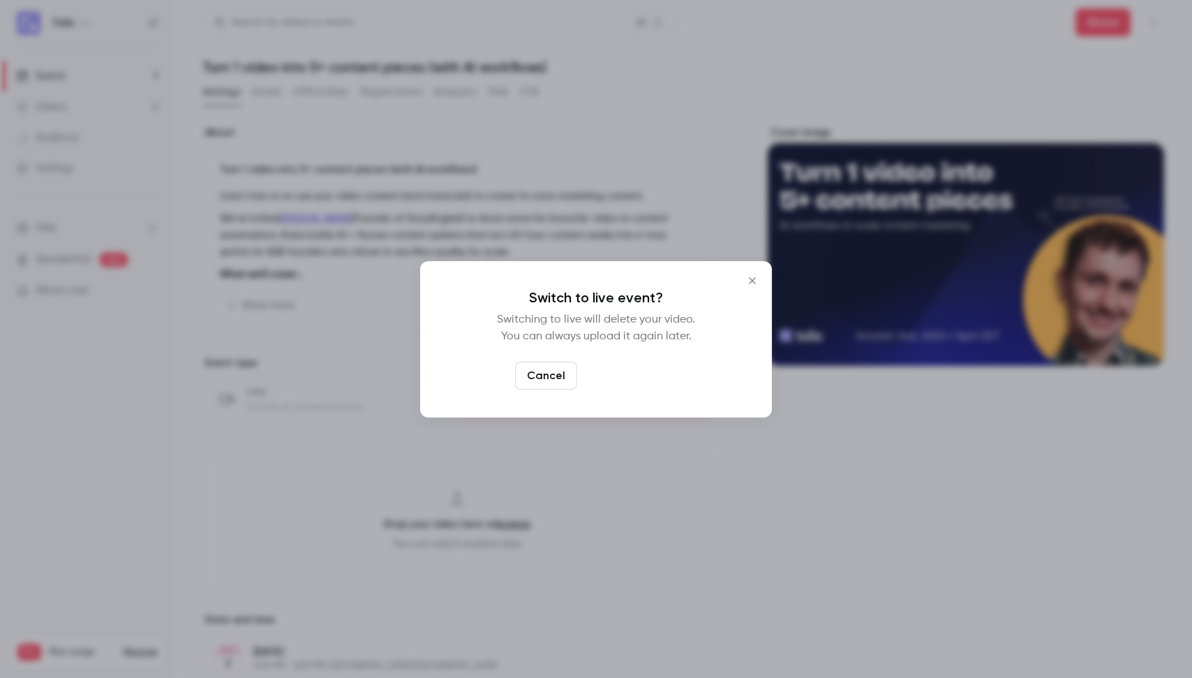
click at [587, 366] on button "Switch to live" at bounding box center [630, 375] width 94 height 28
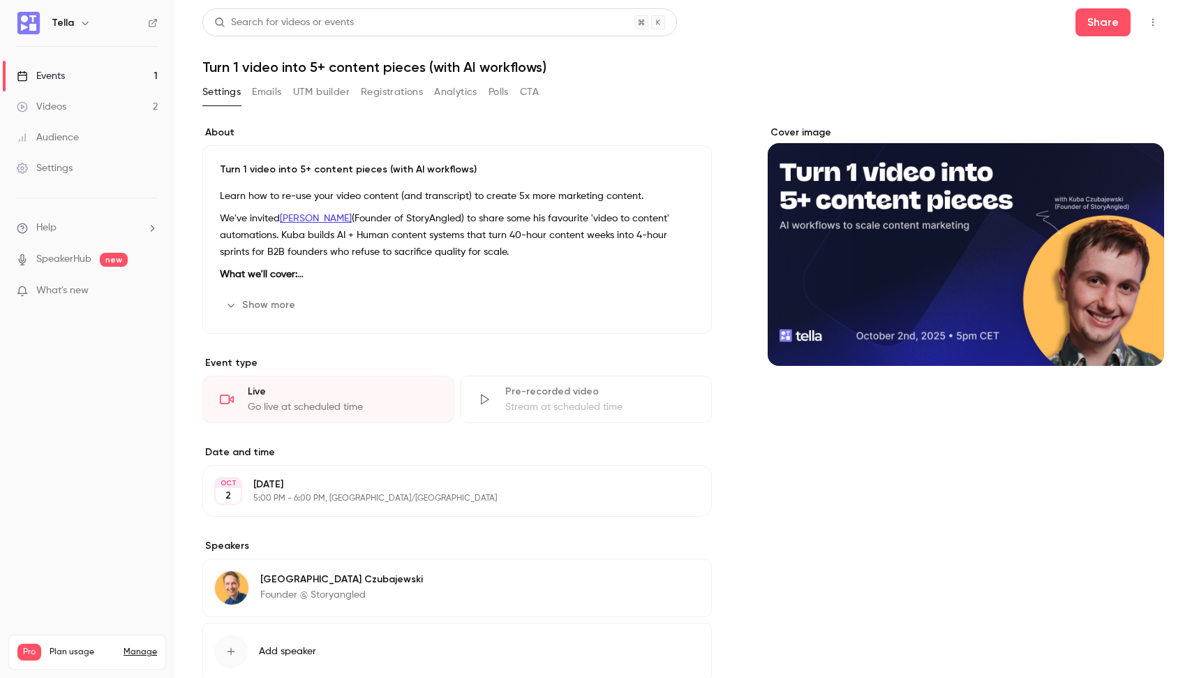
click at [574, 355] on div "About Turn 1 video into 5+ content pieces (with AI workflows) Learn how to re-u…" at bounding box center [456, 425] width 509 height 599
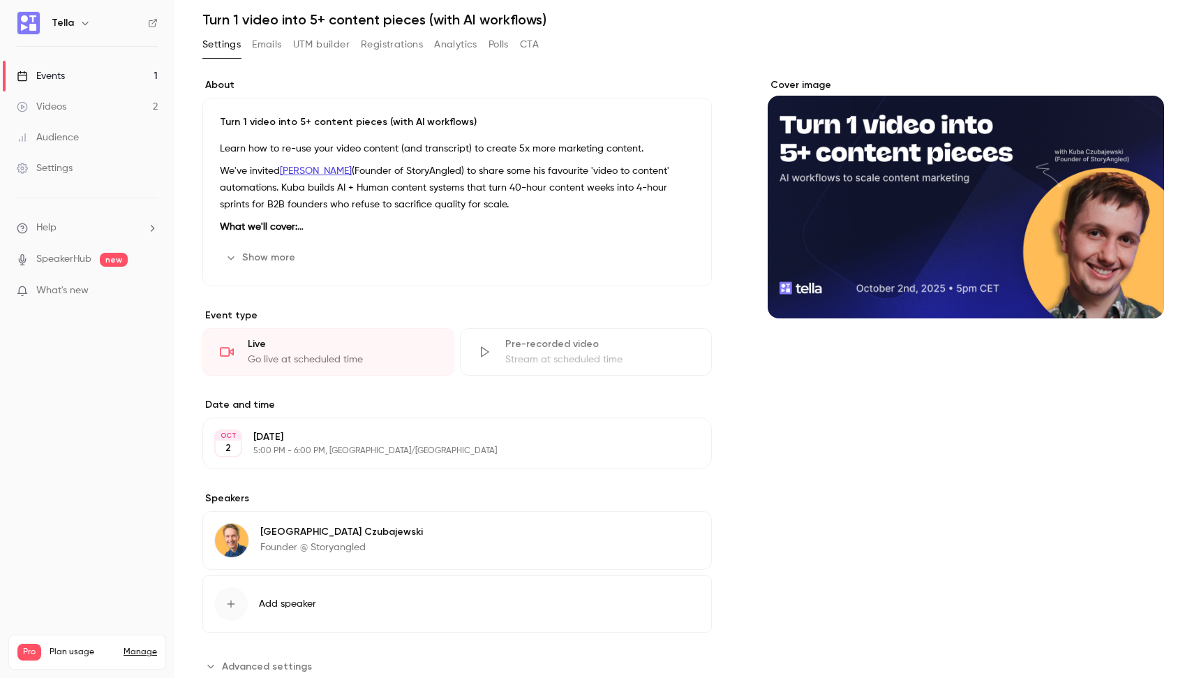
scroll to position [89, 0]
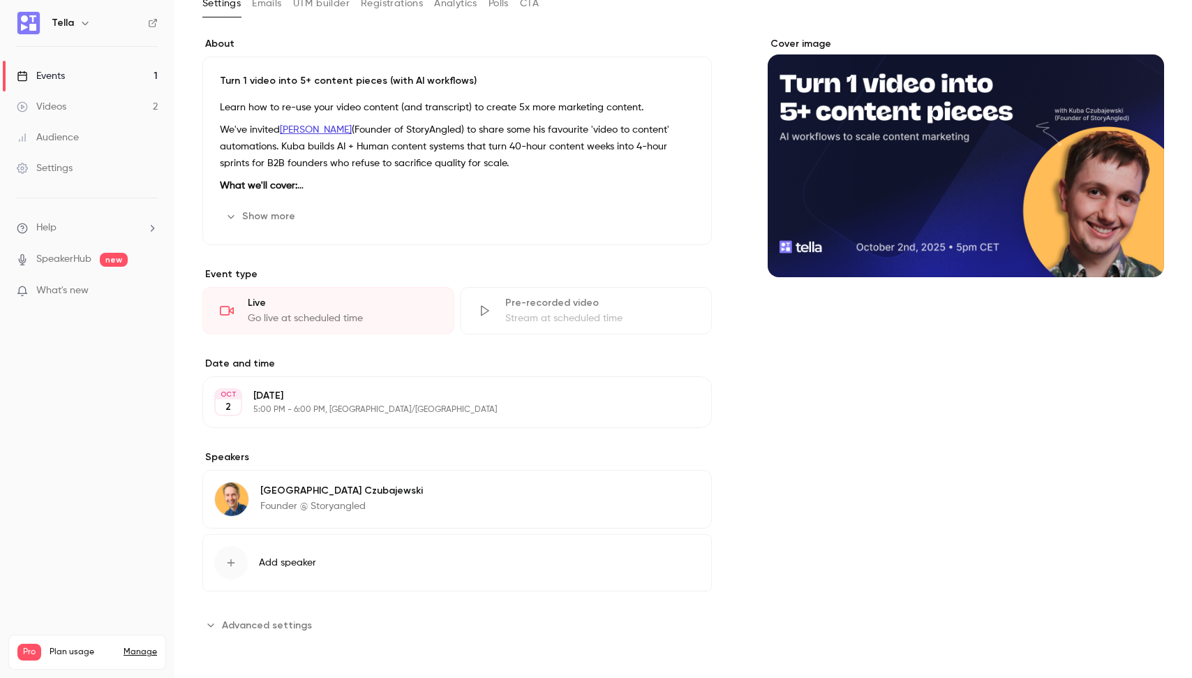
click at [871, 436] on div "Cover image" at bounding box center [966, 336] width 396 height 599
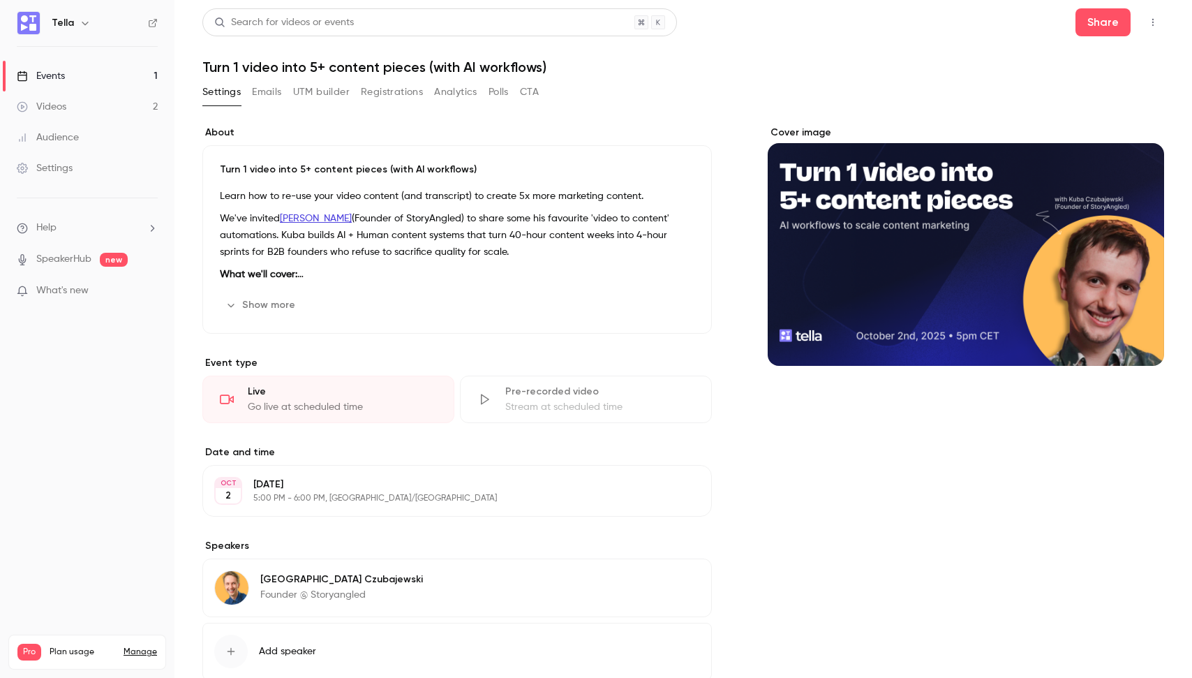
click at [993, 64] on h1 "Turn 1 video into 5+ content pieces (with AI workflows)" at bounding box center [683, 67] width 962 height 17
click at [94, 79] on link "Events 1" at bounding box center [87, 76] width 174 height 31
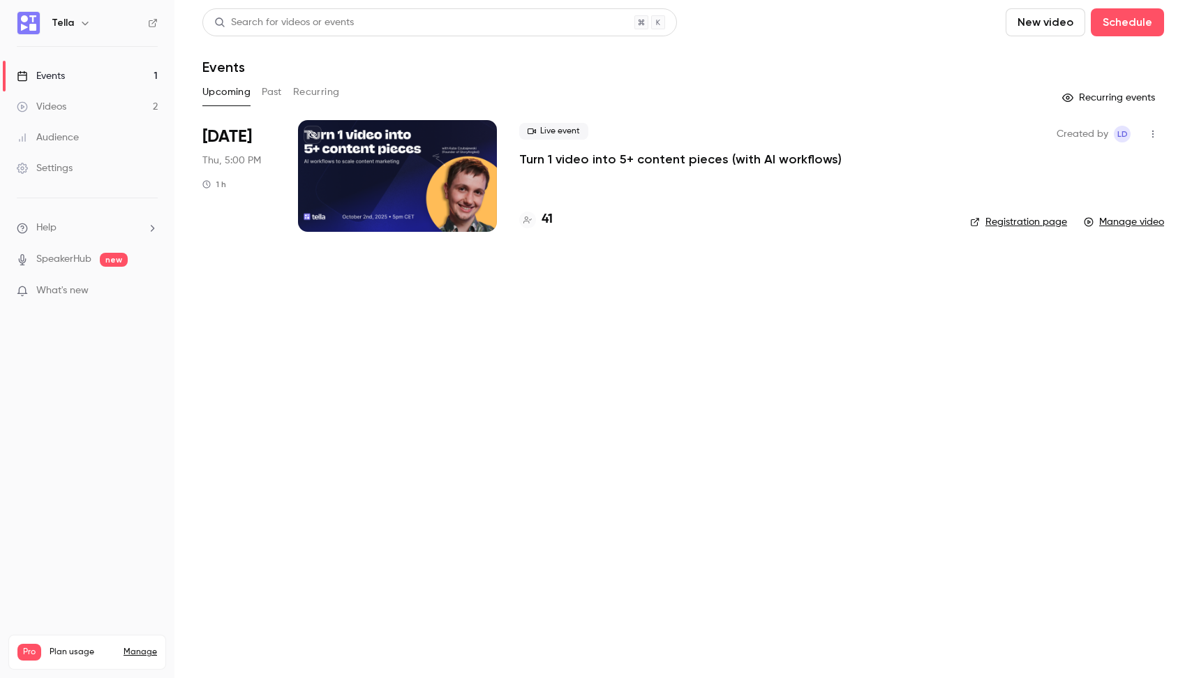
click at [1057, 25] on button "New video" at bounding box center [1045, 22] width 80 height 28
drag, startPoint x: 962, startPoint y: 29, endPoint x: 1105, endPoint y: 25, distance: 143.1
click at [962, 29] on div at bounding box center [596, 339] width 1192 height 678
click at [1116, 24] on button "Schedule" at bounding box center [1127, 22] width 73 height 28
click at [900, 55] on div at bounding box center [596, 339] width 1192 height 678
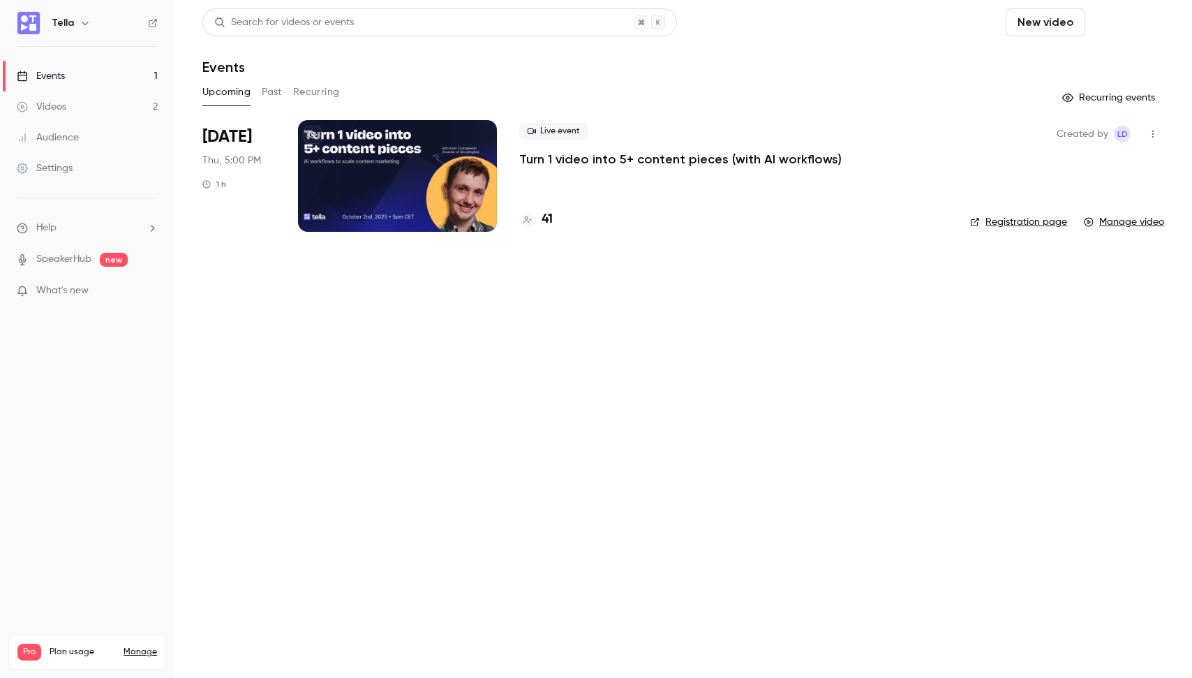
click at [1121, 24] on button "Schedule" at bounding box center [1127, 22] width 73 height 28
click at [1096, 60] on div "One time event" at bounding box center [1099, 61] width 106 height 14
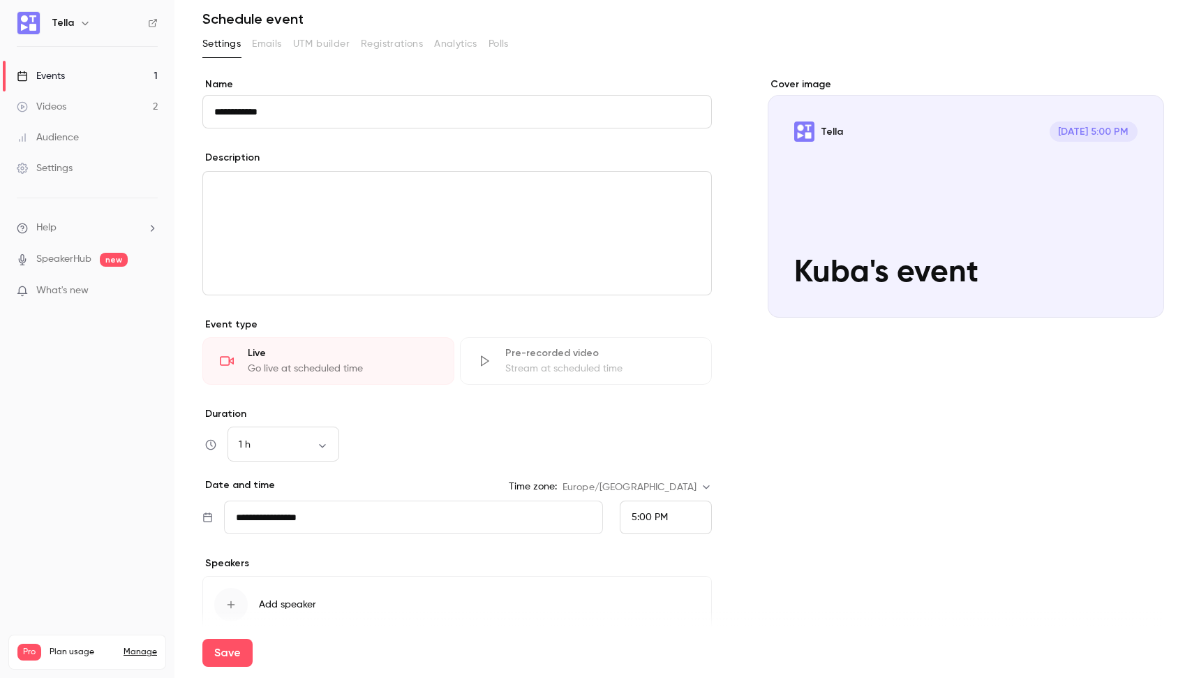
scroll to position [115, 0]
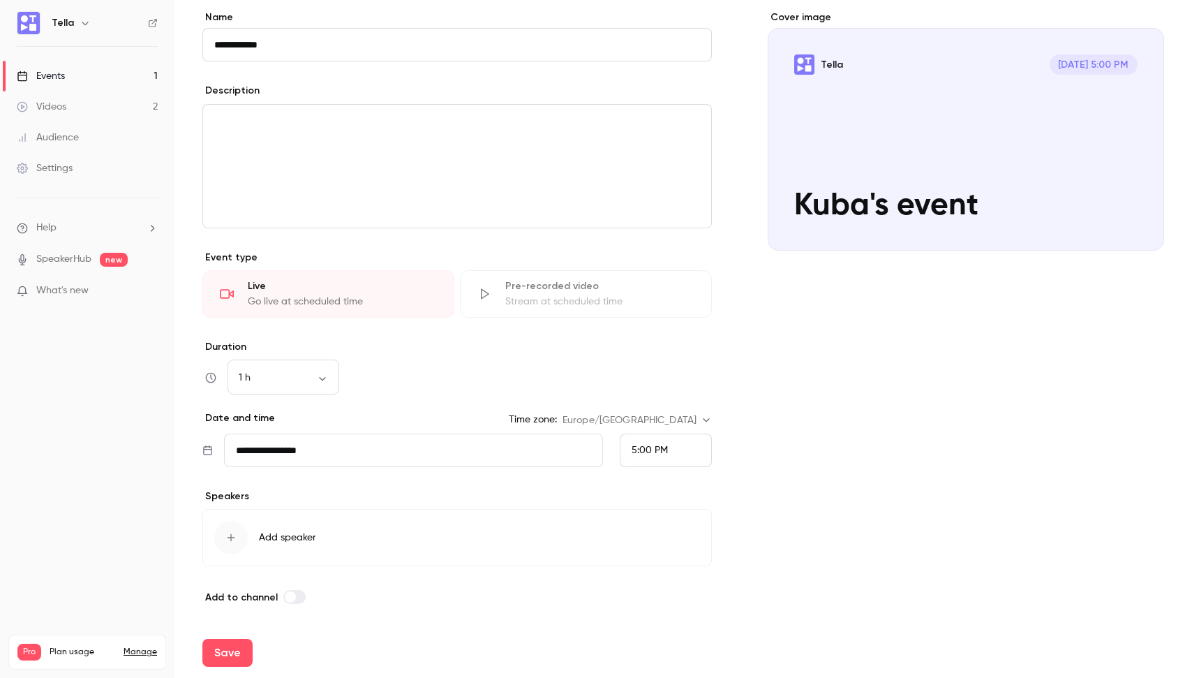
type input "**********"
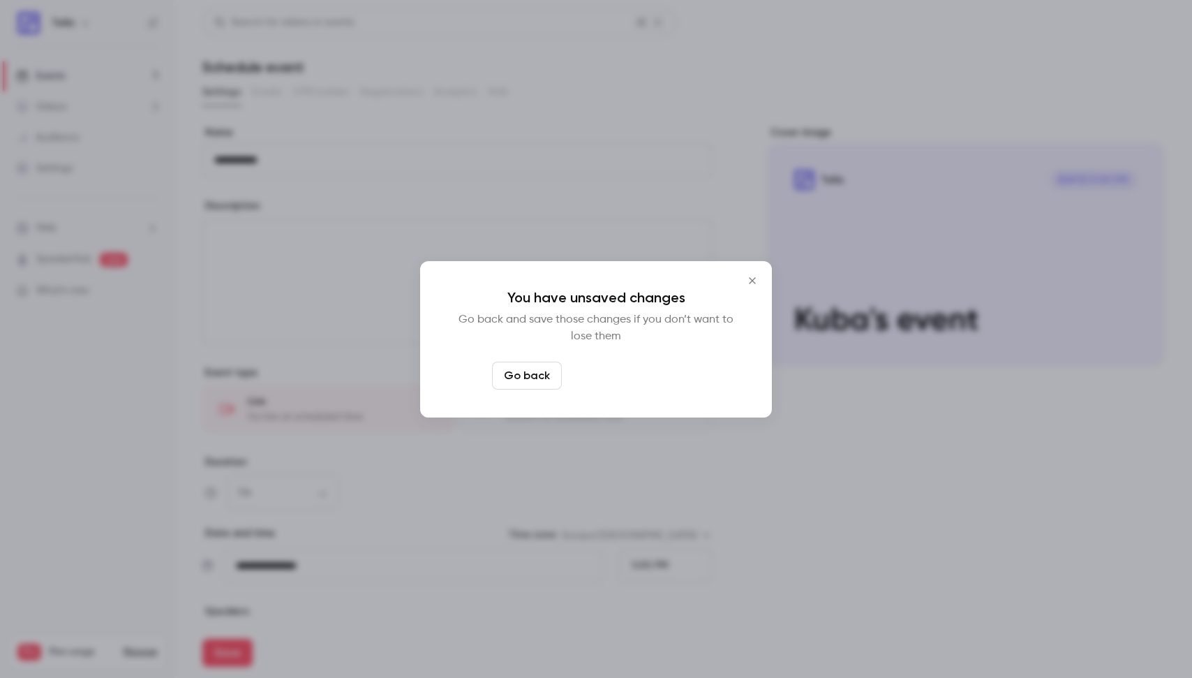
click at [638, 378] on button "Leave page anyway" at bounding box center [633, 375] width 133 height 28
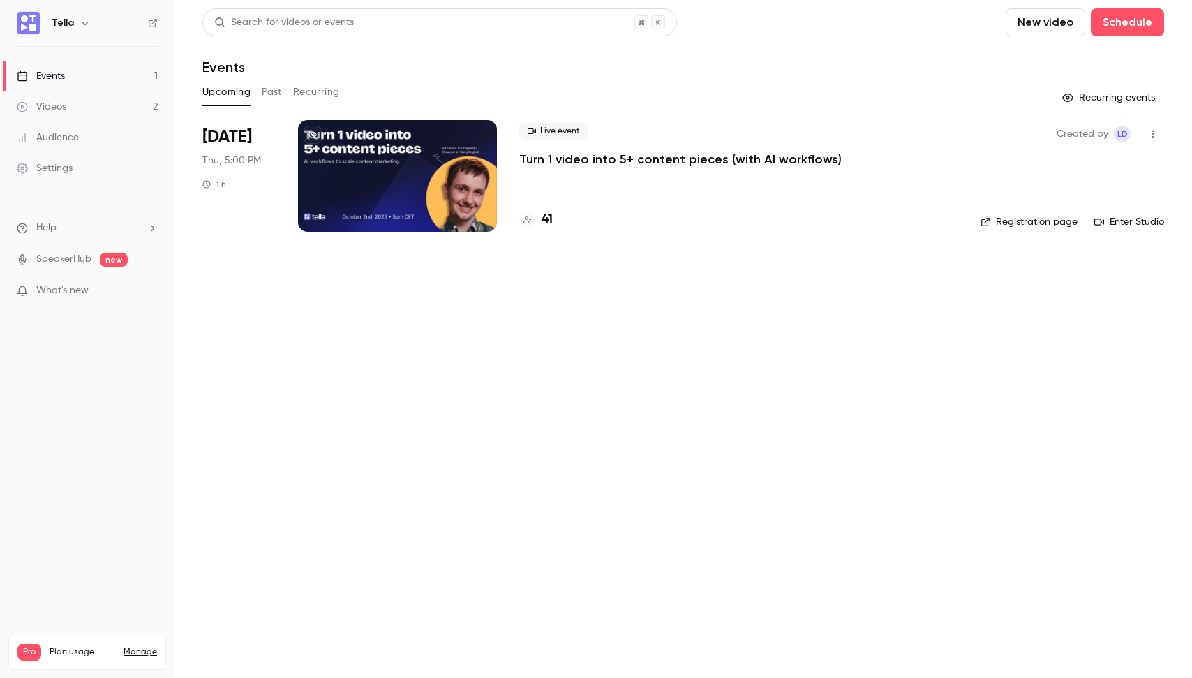
click at [852, 163] on div "Live event Turn 1 video into 5+ content pieces (with AI workflows)" at bounding box center [738, 145] width 439 height 45
click at [701, 145] on div "Live event Turn 1 video into 5+ content pieces (with AI workflows)" at bounding box center [738, 145] width 439 height 45
click at [1149, 133] on icon "button" at bounding box center [1152, 134] width 11 height 10
click at [1100, 209] on div "Invite to Studio" at bounding box center [1099, 206] width 106 height 14
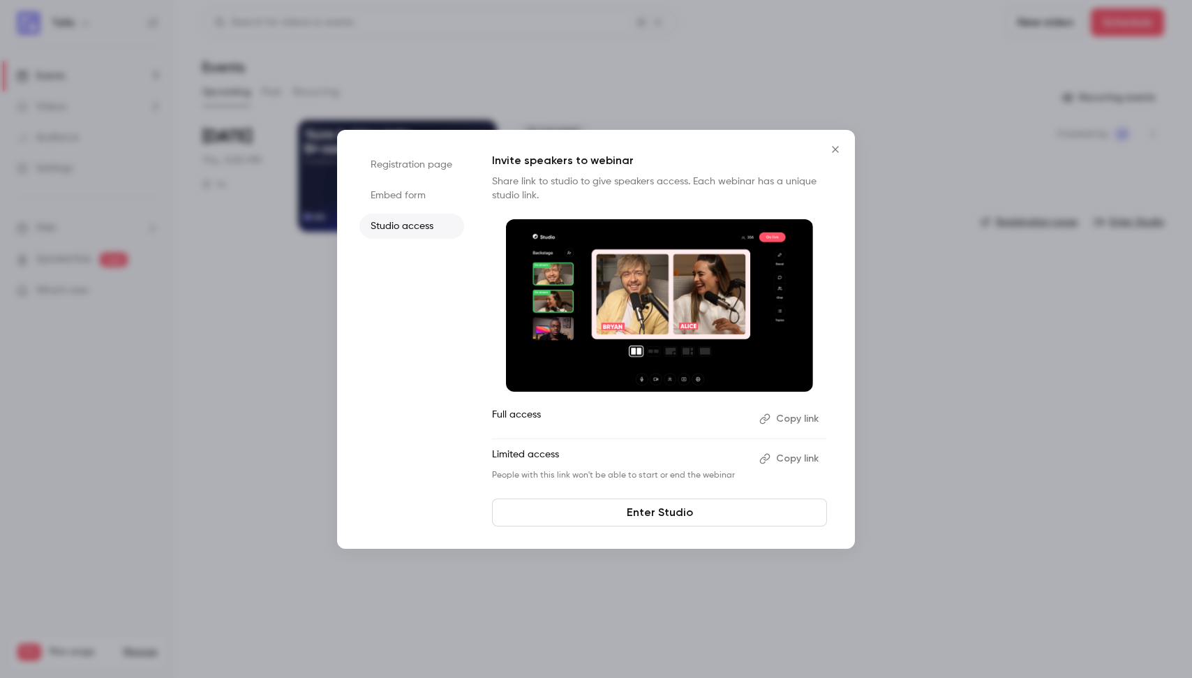
click at [792, 413] on button "Copy link" at bounding box center [790, 418] width 73 height 22
click at [177, 411] on div at bounding box center [596, 339] width 1192 height 678
